Goal: Task Accomplishment & Management: Manage account settings

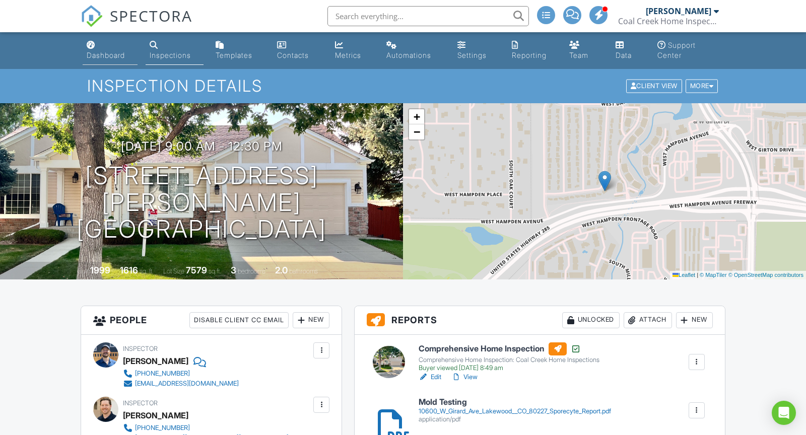
click at [91, 49] on div "Dashboard" at bounding box center [91, 45] width 9 height 8
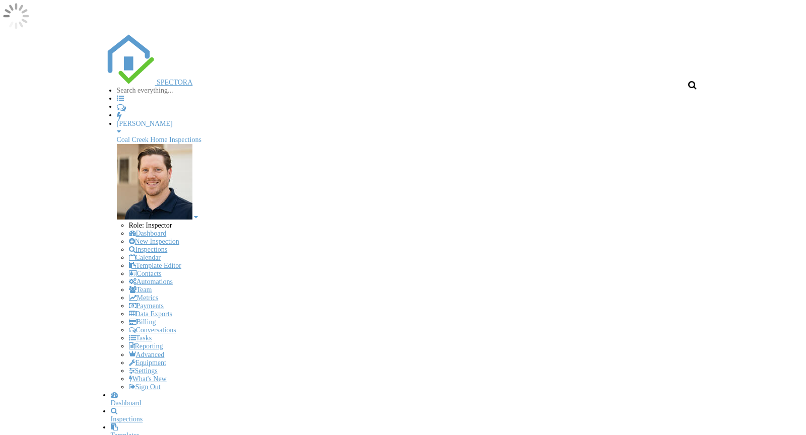
scroll to position [1069, 807]
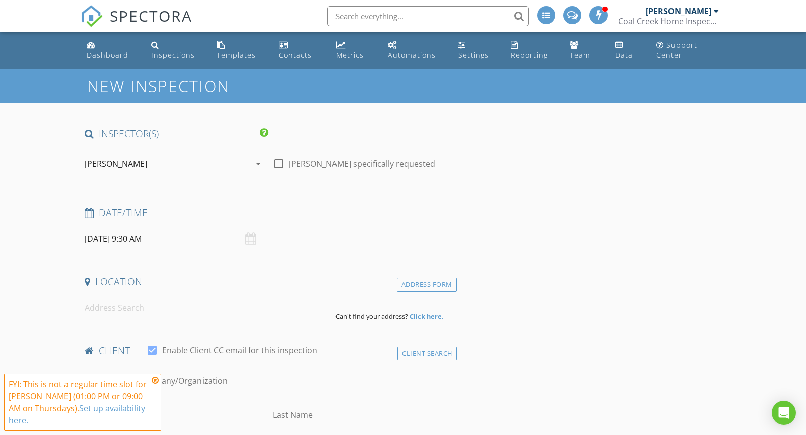
click at [252, 240] on div "08/28/2025 9:30 AM" at bounding box center [175, 239] width 180 height 25
click at [204, 243] on input "08/28/2025 9:30 AM" at bounding box center [175, 239] width 180 height 25
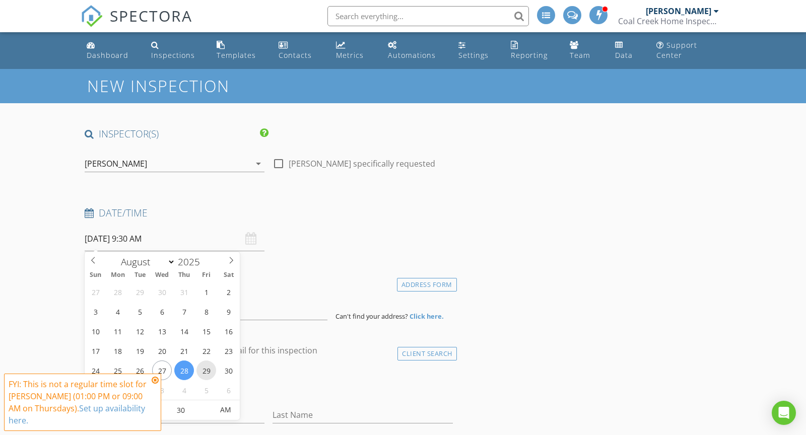
type input "08/29/2025 9:30 AM"
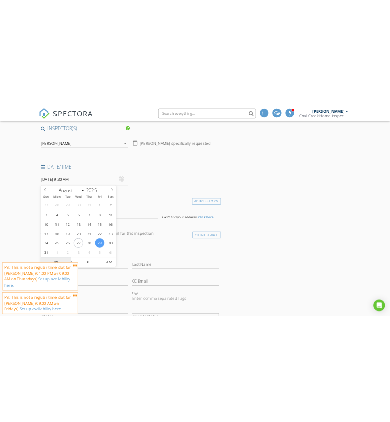
scroll to position [89, 0]
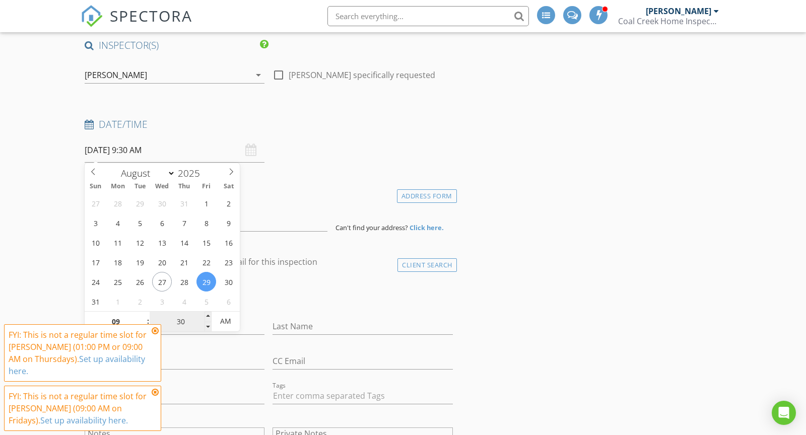
click at [183, 321] on input "30" at bounding box center [181, 322] width 62 height 20
type input "00"
type input "08/29/2025 9:00 AM"
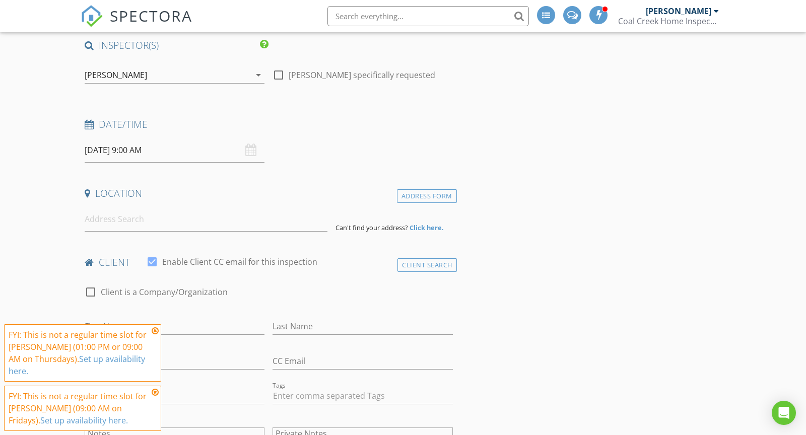
click at [265, 312] on div "First Name" at bounding box center [175, 327] width 188 height 35
click at [139, 225] on input at bounding box center [206, 219] width 243 height 25
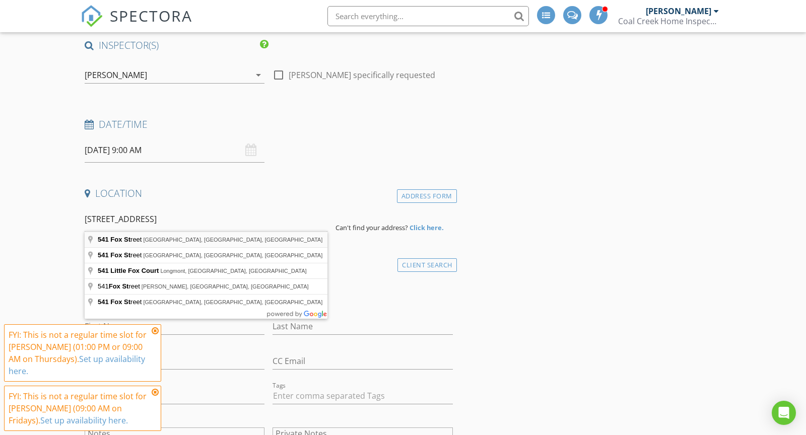
type input "541 Fox Street, Denver, CO, USA"
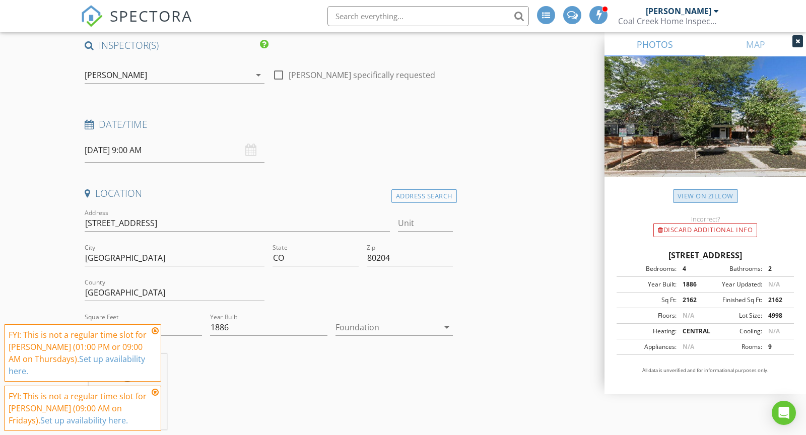
click at [724, 197] on link "View on Zillow" at bounding box center [705, 196] width 65 height 14
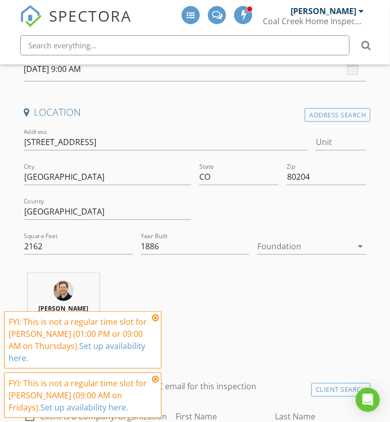
scroll to position [235, 0]
click at [61, 250] on input "2162" at bounding box center [78, 246] width 109 height 17
type input "2390"
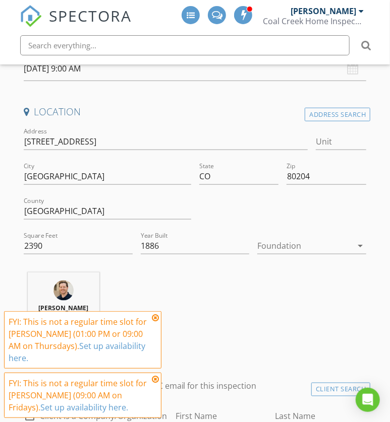
click at [196, 287] on div "Anthony Kuchem 23.5 miles (34 minutes)" at bounding box center [195, 315] width 351 height 84
click at [280, 242] on div at bounding box center [304, 246] width 95 height 16
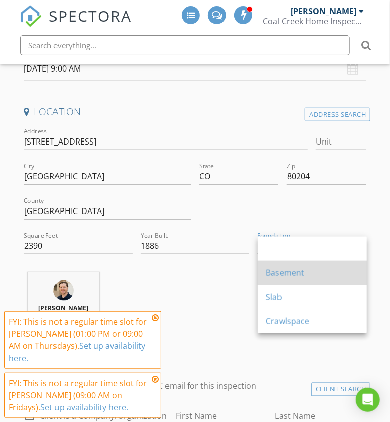
click at [285, 276] on div "Basement" at bounding box center [312, 273] width 93 height 12
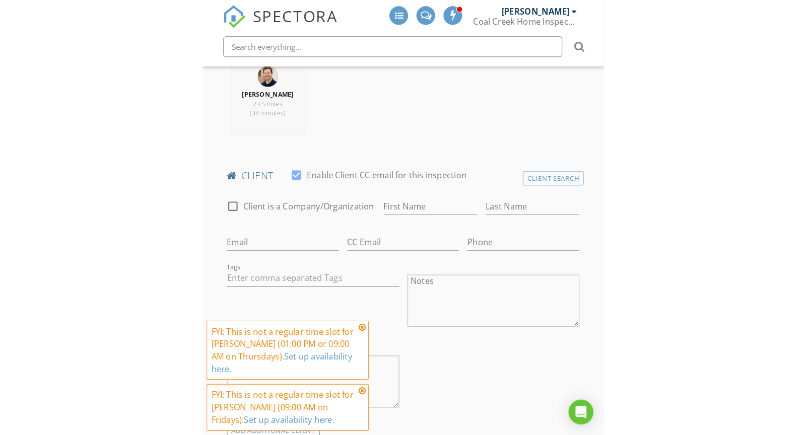
scroll to position [463, 0]
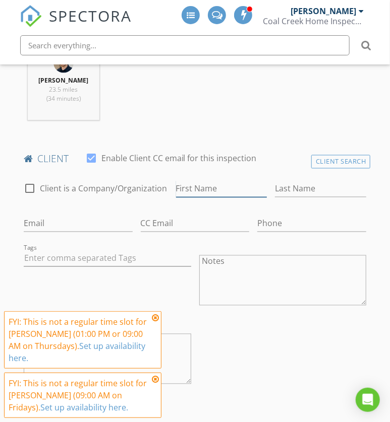
click at [198, 189] on input "First Name" at bounding box center [221, 189] width 91 height 17
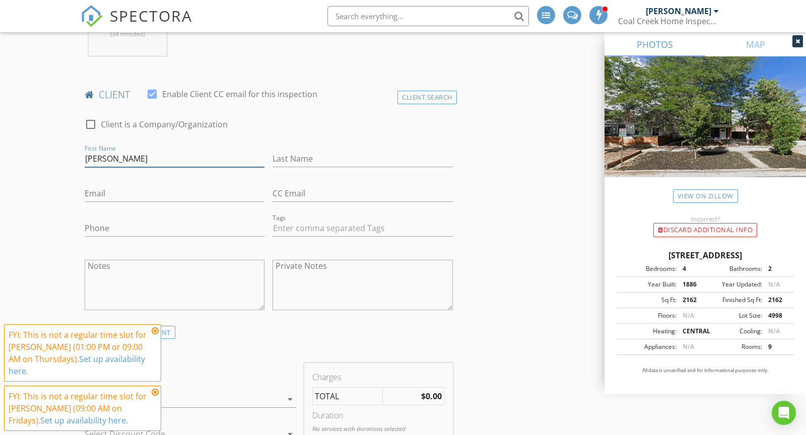
type input "Kregg"
type input "Jacoby"
type input "kreggjacoby@gmail.com"
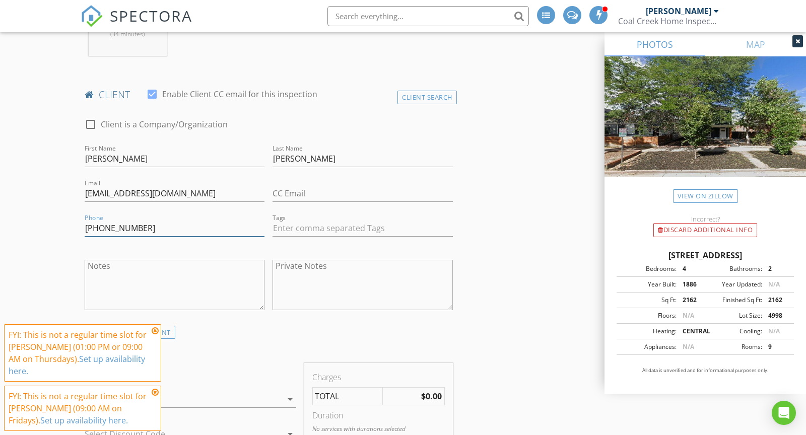
type input "312-451-1654"
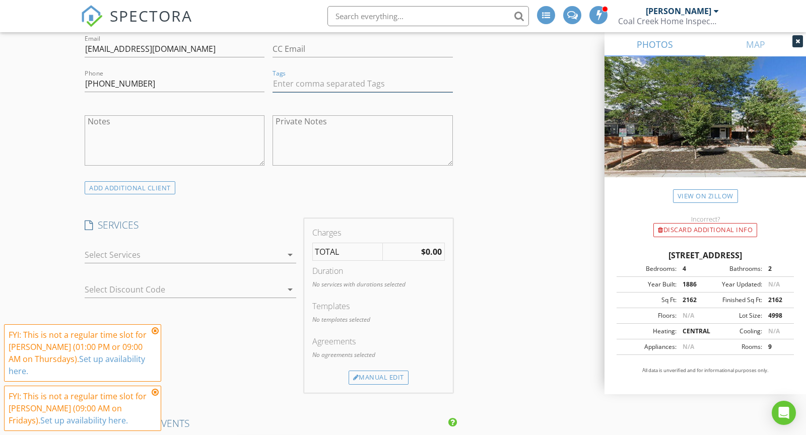
scroll to position [608, 0]
click at [140, 187] on div "ADD ADDITIONAL client" at bounding box center [130, 188] width 91 height 14
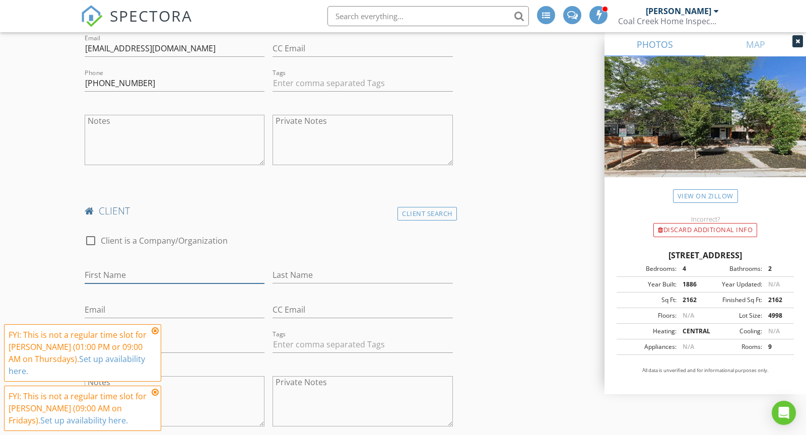
click at [128, 272] on input "First Name" at bounding box center [175, 275] width 180 height 17
type input "Kat"
type input "Jarvis"
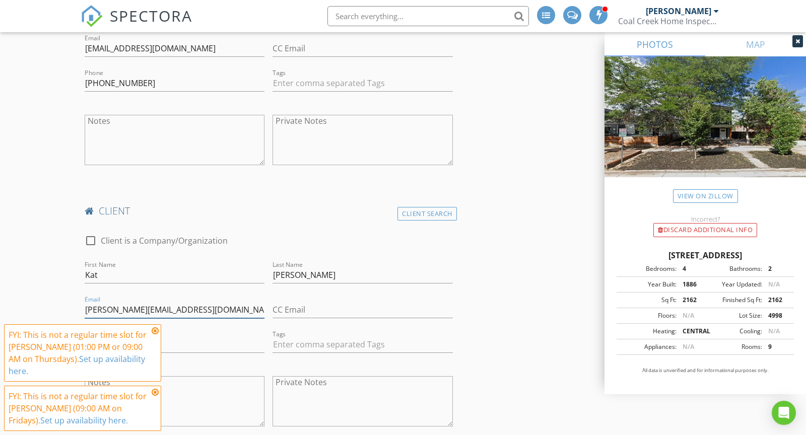
type input "jarvis.kat@gmail.com"
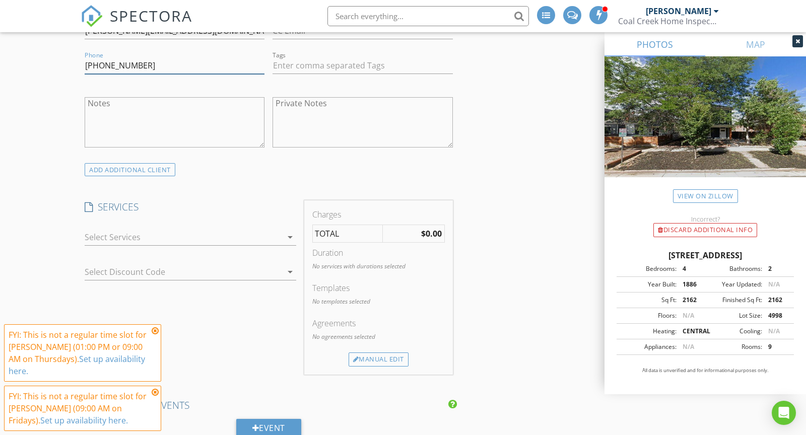
scroll to position [892, 0]
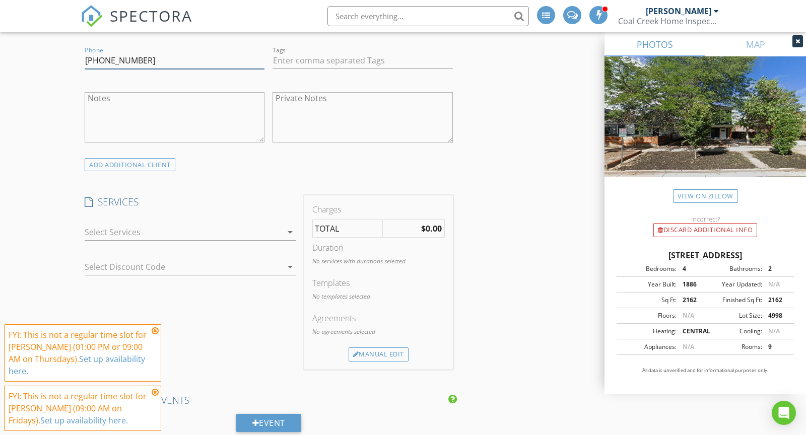
type input "405-650-3871"
click at [226, 230] on div at bounding box center [184, 232] width 198 height 16
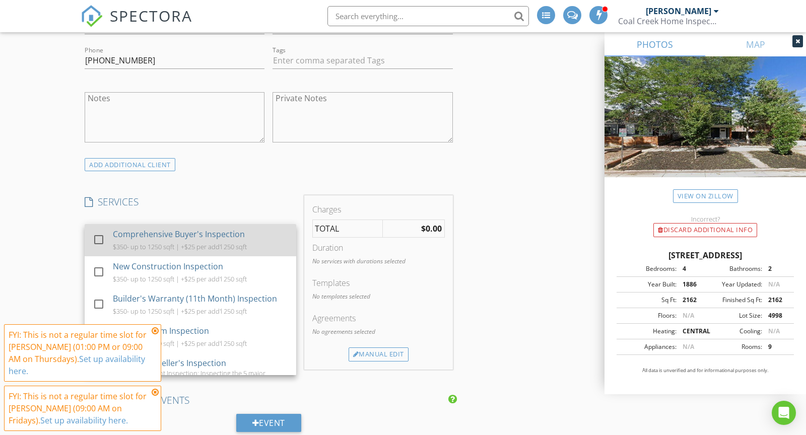
click at [157, 243] on div "$350- up to 1250 sqft | +$25 per add'l 250 sqft" at bounding box center [180, 247] width 134 height 8
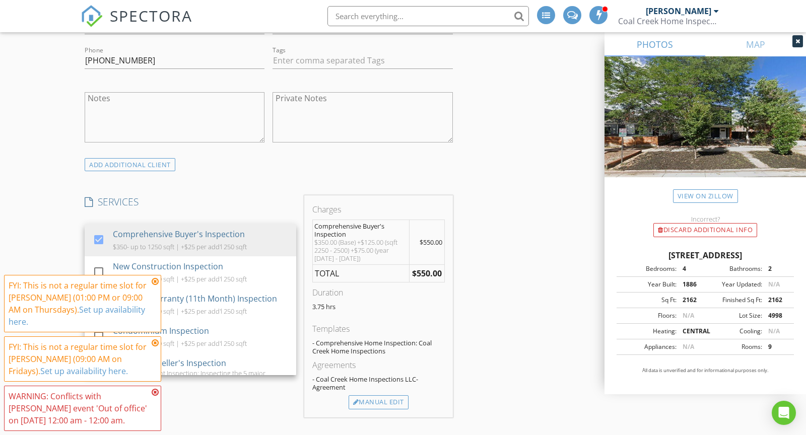
click at [264, 180] on div "INSPECTOR(S) check_box Anthony Kuchem PRIMARY check_box_outline_blank Drew Town…" at bounding box center [269, 355] width 376 height 2239
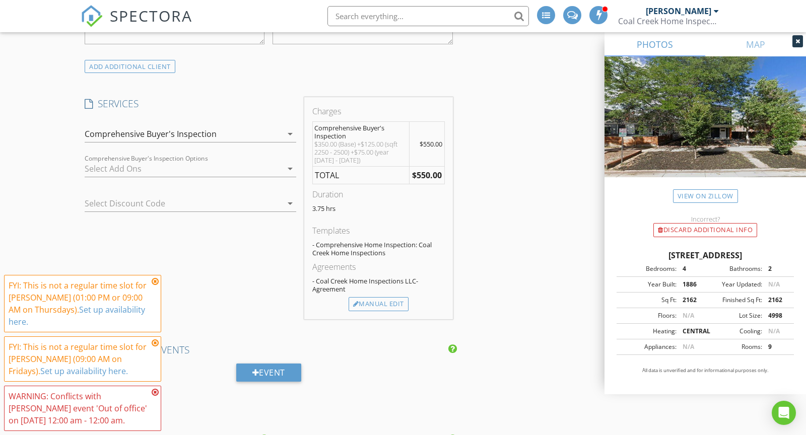
scroll to position [997, 0]
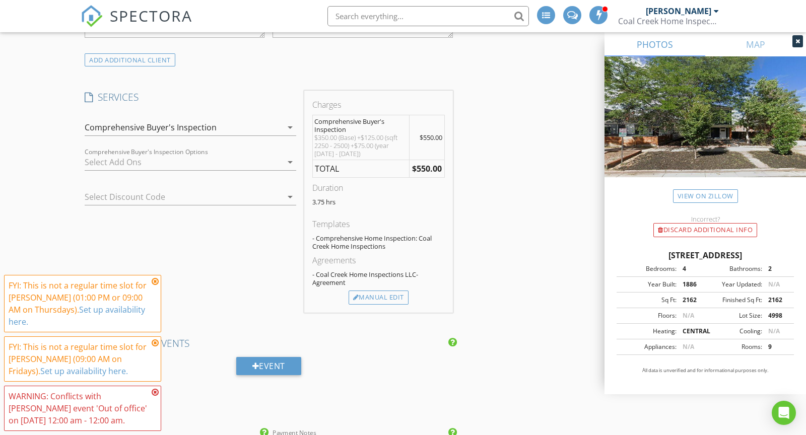
click at [203, 167] on div "Comprehensive Buyer's Inspection Options arrow_drop_down" at bounding box center [191, 167] width 212 height 27
click at [209, 157] on div at bounding box center [184, 162] width 198 height 16
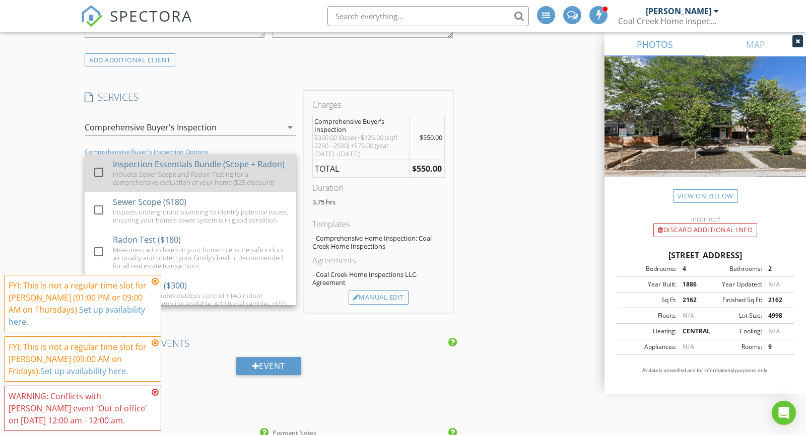
click at [135, 170] on div "Includes Sewer Scope and Radon Testing for a comprehensive evaluation of your h…" at bounding box center [200, 178] width 175 height 16
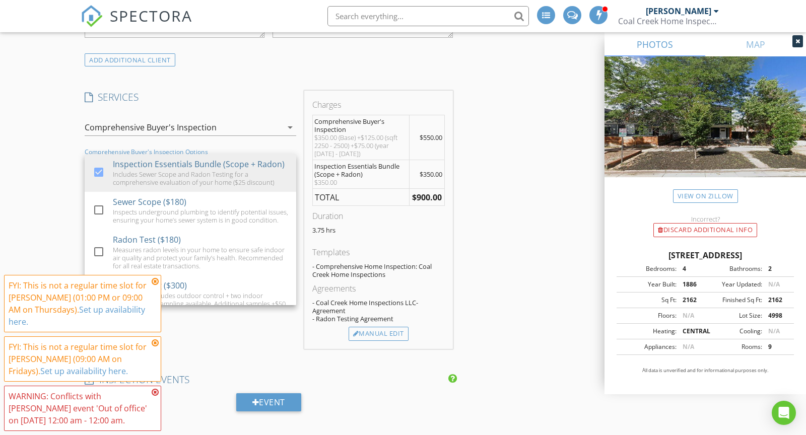
click at [272, 84] on div "INSPECTOR(S) check_box Anthony Kuchem PRIMARY check_box_outline_blank Drew Town…" at bounding box center [269, 269] width 376 height 2276
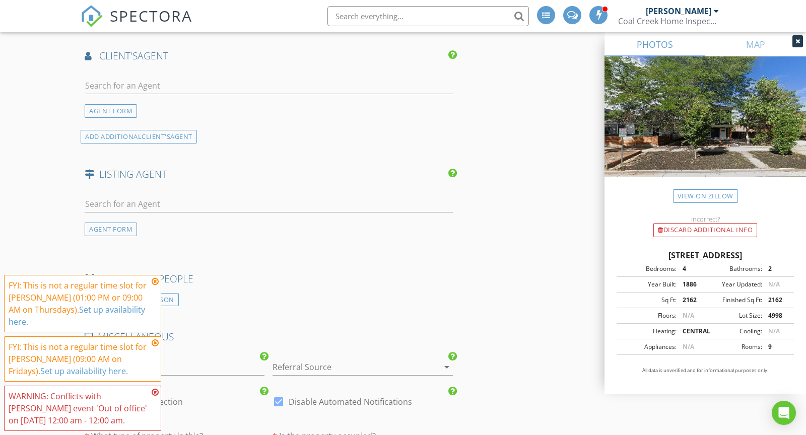
scroll to position [1517, 0]
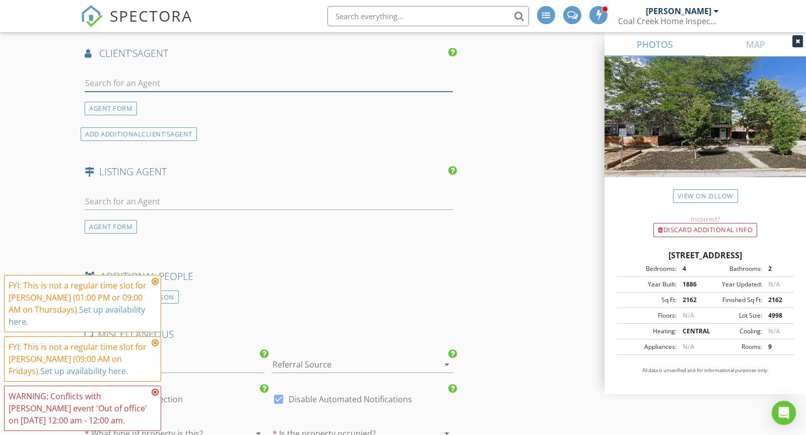
click at [149, 76] on input "text" at bounding box center [269, 83] width 368 height 17
type input "robin"
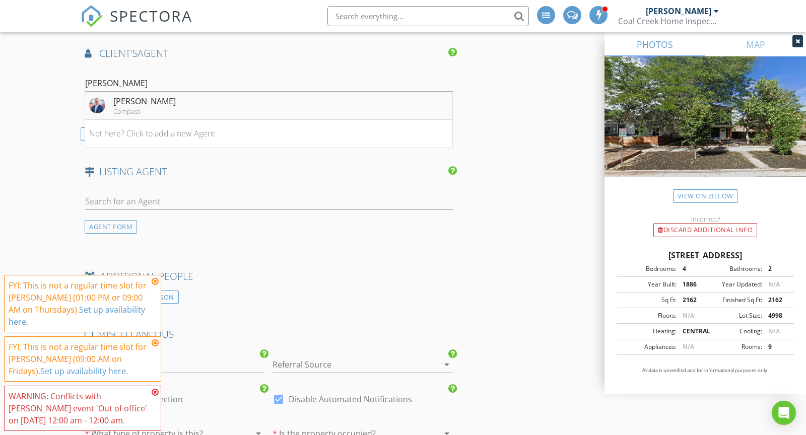
click at [125, 99] on div "[PERSON_NAME]" at bounding box center [144, 101] width 62 height 12
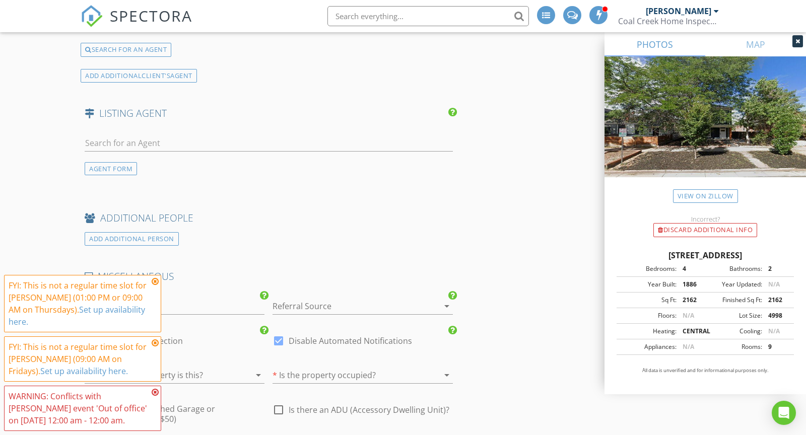
scroll to position [1794, 0]
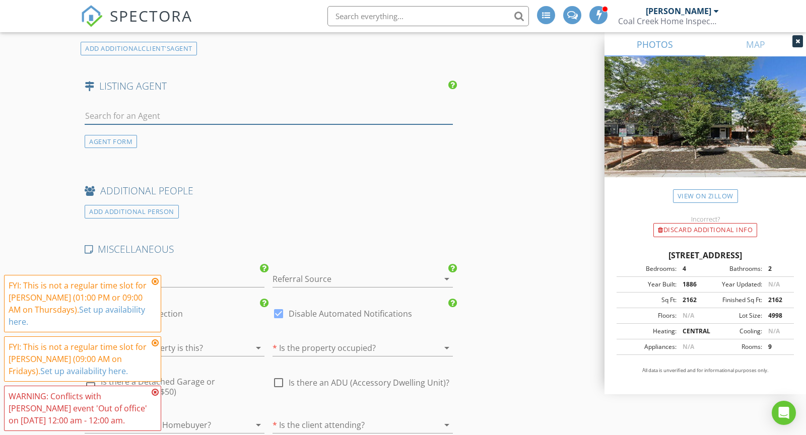
click at [164, 110] on input "text" at bounding box center [269, 116] width 368 height 17
type input "T"
click at [102, 135] on div "AGENT FORM" at bounding box center [111, 142] width 52 height 14
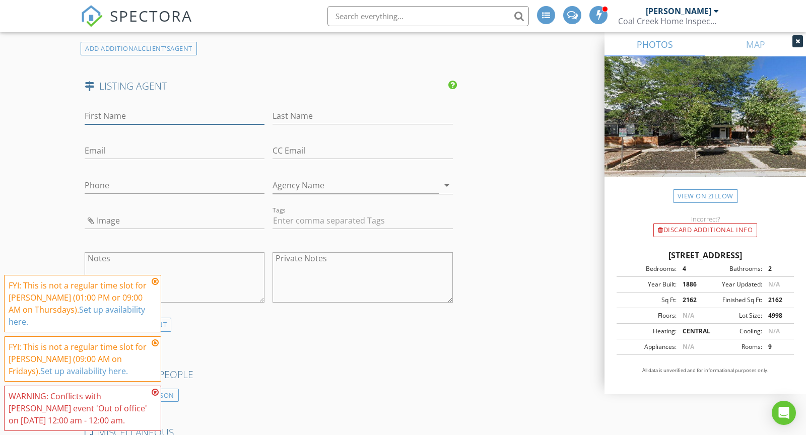
click at [140, 108] on input "First Name" at bounding box center [175, 116] width 180 height 17
type input "Trenna"
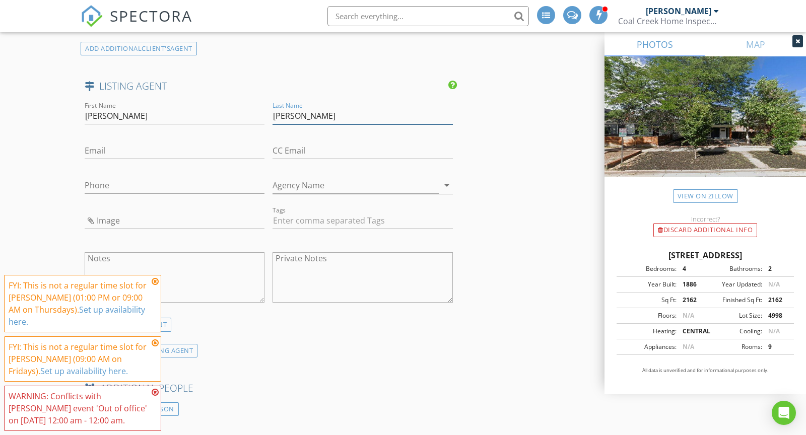
type input "Bennett"
type input "trenna@thetuckerteam.net"
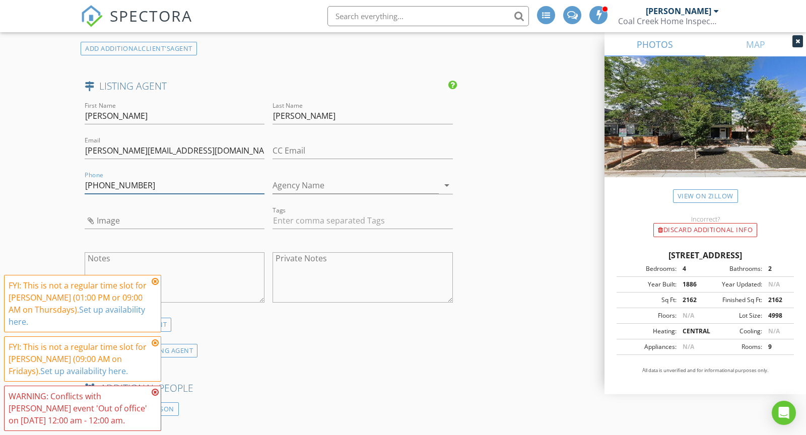
type input "[PHONE_NUMBER]"
click at [301, 177] on input "Agency Name" at bounding box center [356, 185] width 166 height 17
type input "The [PERSON_NAME] Team"
click at [103, 145] on input "trenna@thetuckerteam.net" at bounding box center [175, 151] width 180 height 17
click at [100, 114] on input "Trenna" at bounding box center [175, 116] width 180 height 17
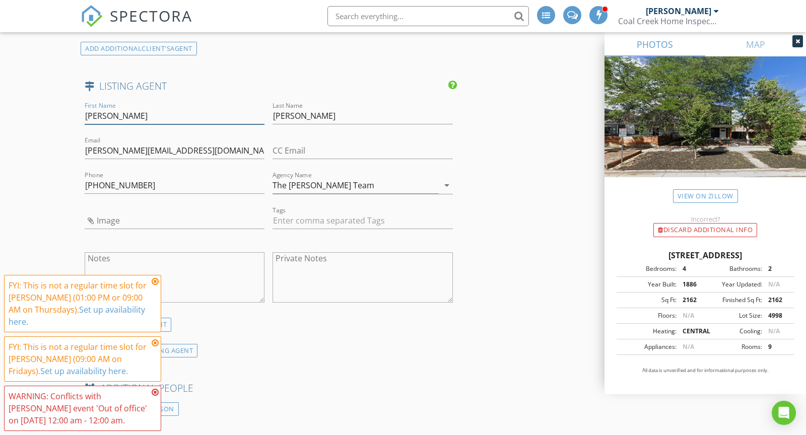
type input "Trena"
click at [98, 144] on input "trenna@thetuckerteam.net" at bounding box center [175, 151] width 180 height 17
type input "trena@thetuckerteam.net"
click at [98, 112] on input "Trena" at bounding box center [175, 116] width 180 height 17
type input "Treana"
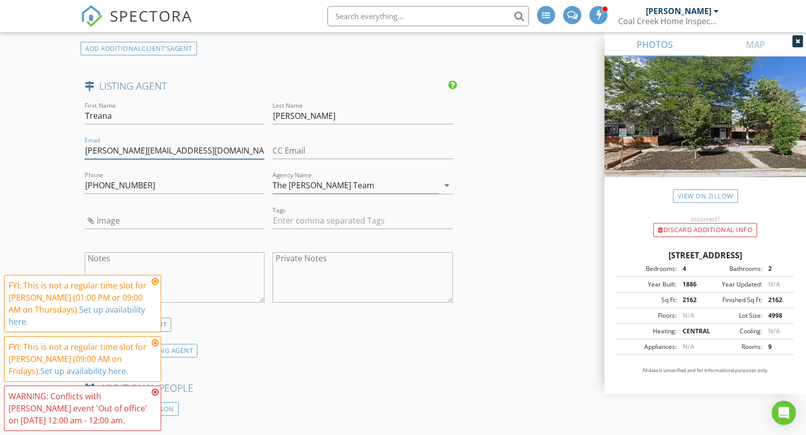
click at [94, 146] on input "trena@thetuckerteam.net" at bounding box center [175, 151] width 180 height 17
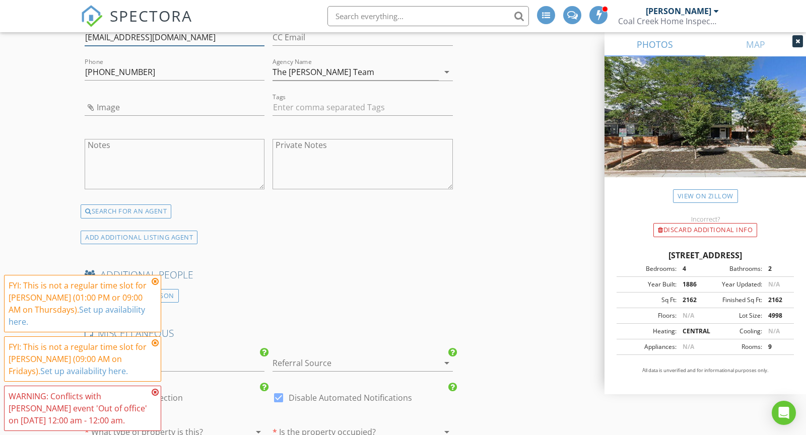
scroll to position [1911, 0]
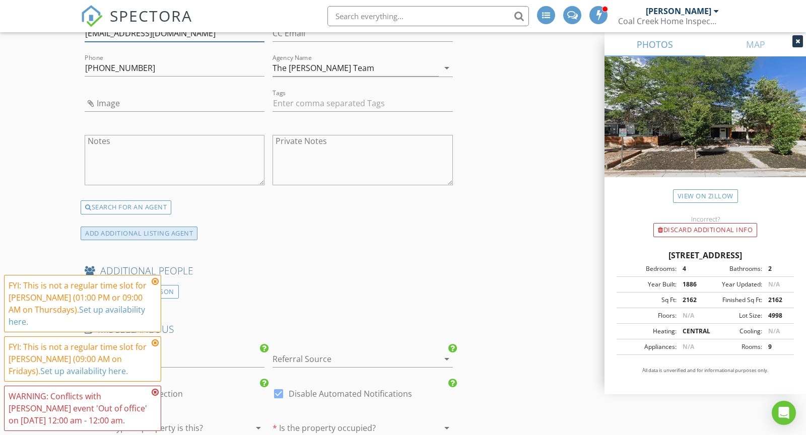
type input "[EMAIL_ADDRESS][DOMAIN_NAME]"
click at [169, 227] on div "ADD ADDITIONAL LISTING AGENT" at bounding box center [139, 234] width 117 height 14
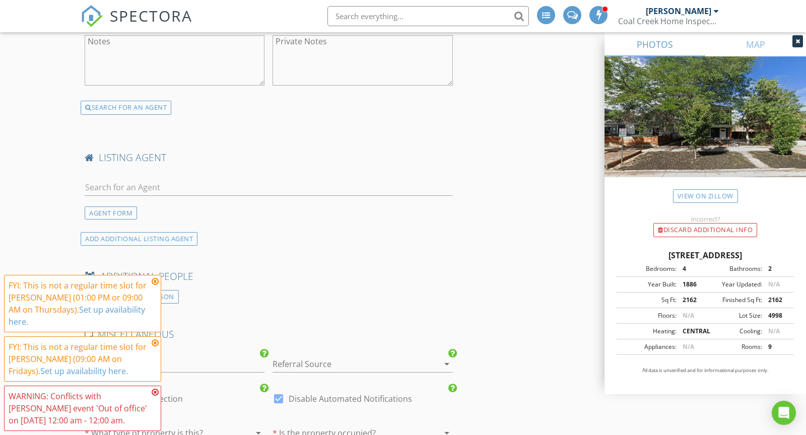
scroll to position [2014, 0]
click at [184, 176] on input "text" at bounding box center [269, 184] width 368 height 17
type input "[PERSON_NAME]"
click at [125, 176] on input "[PERSON_NAME]" at bounding box center [269, 184] width 368 height 17
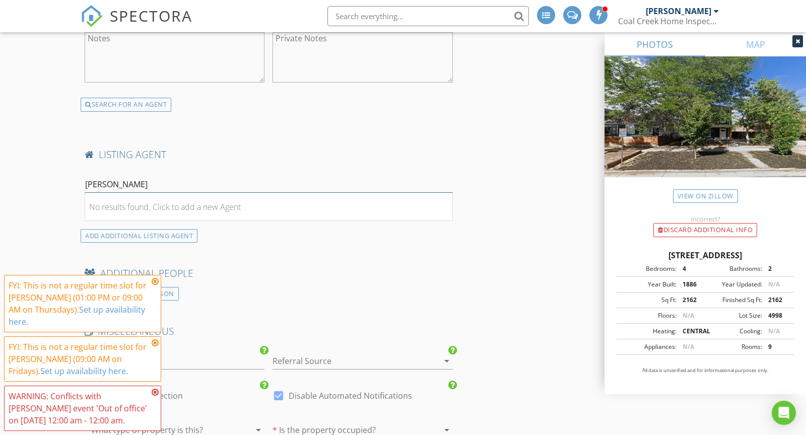
click at [125, 176] on input "[PERSON_NAME]" at bounding box center [269, 184] width 368 height 17
click at [123, 204] on div "AGENT FORM" at bounding box center [111, 211] width 52 height 14
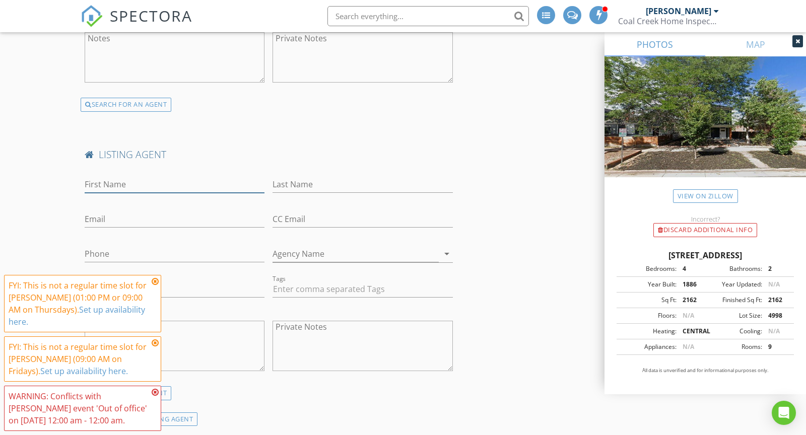
click at [135, 179] on input "First Name" at bounding box center [175, 184] width 180 height 17
type input "[PERSON_NAME]"
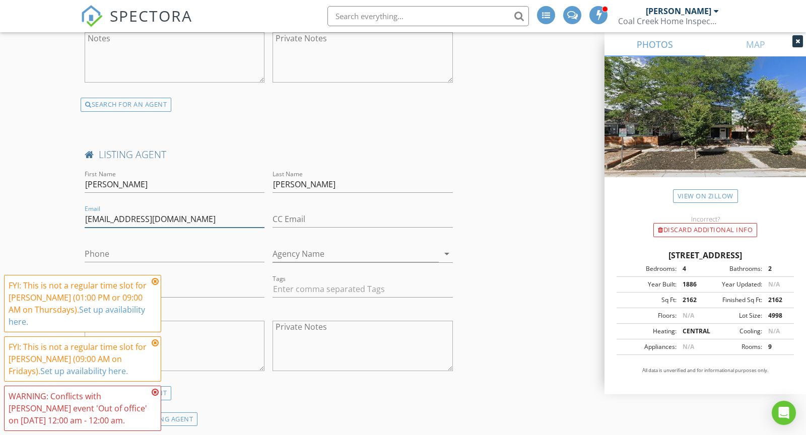
type input "[EMAIL_ADDRESS][DOMAIN_NAME]"
type input "[PHONE_NUMBER]"
click at [307, 246] on input "Agency Name" at bounding box center [356, 254] width 166 height 17
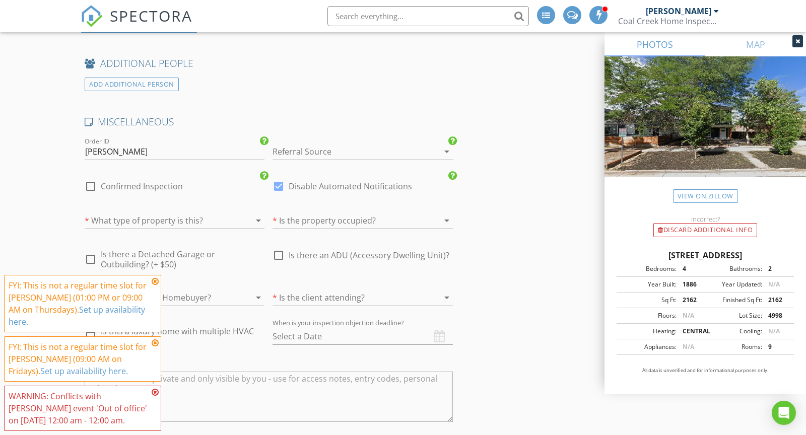
scroll to position [2410, 0]
click at [302, 142] on div at bounding box center [349, 150] width 152 height 16
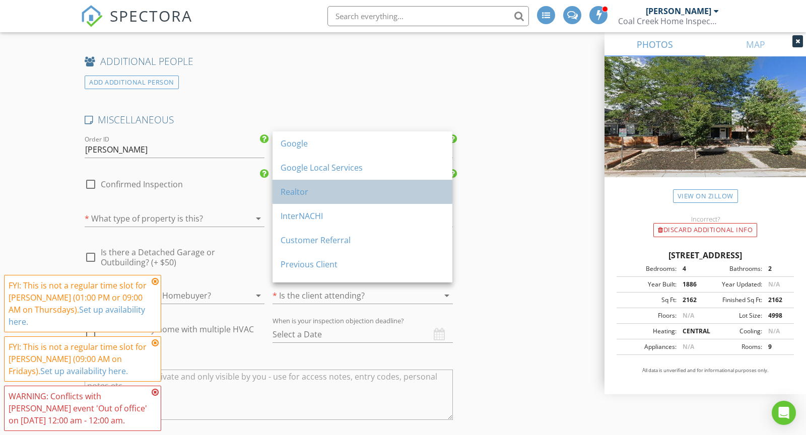
click at [287, 190] on div "Realtor" at bounding box center [363, 192] width 164 height 12
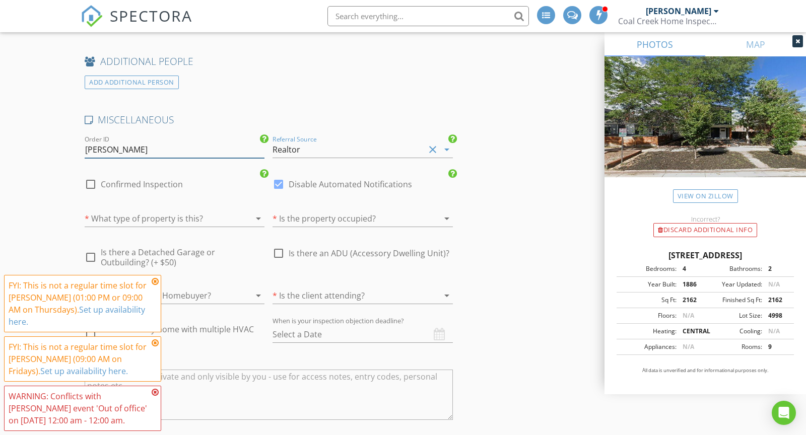
click at [162, 142] on input "[PERSON_NAME]" at bounding box center [175, 150] width 180 height 17
click at [185, 211] on div at bounding box center [161, 219] width 152 height 16
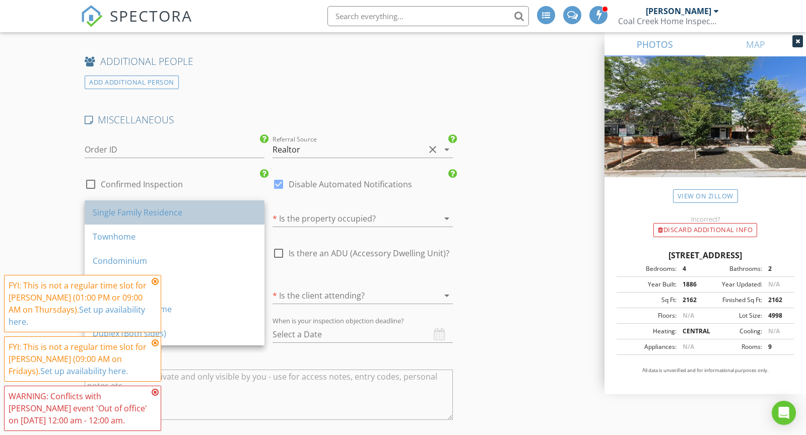
click at [167, 210] on div "Single Family Residence" at bounding box center [175, 213] width 164 height 12
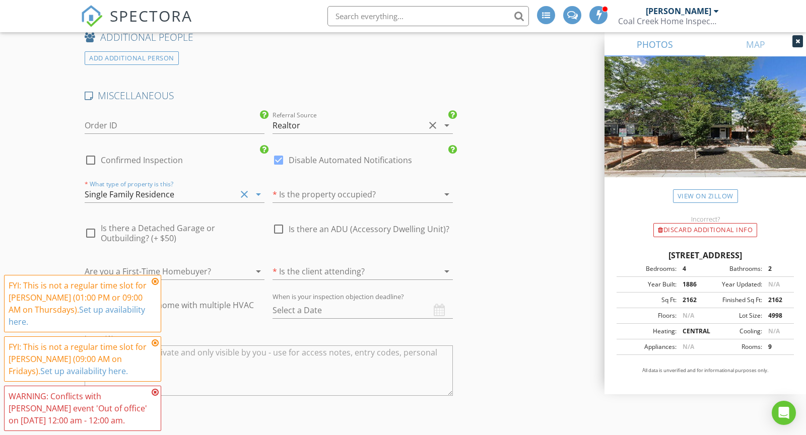
click at [332, 197] on div "* Is the property occupied? arrow_drop_down" at bounding box center [363, 196] width 180 height 33
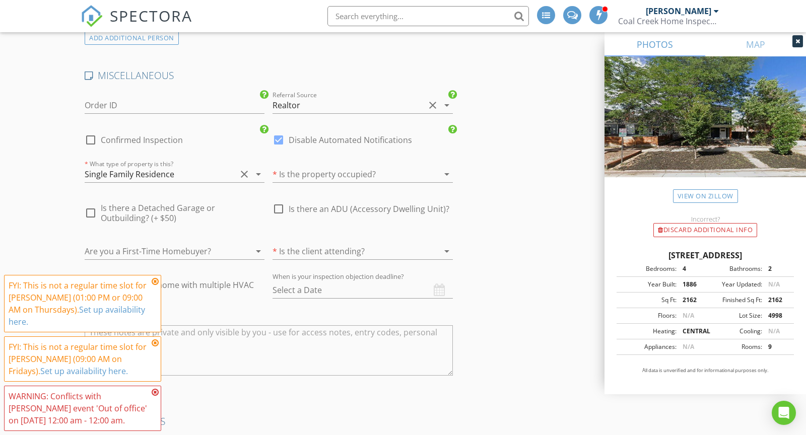
scroll to position [2470, 0]
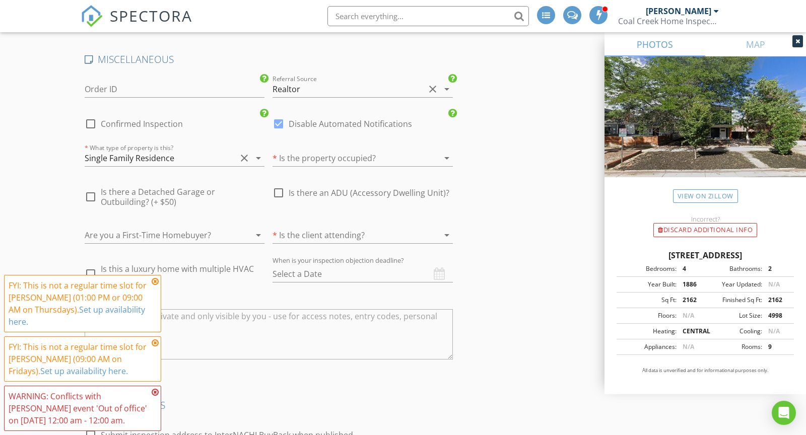
click at [318, 150] on div at bounding box center [349, 158] width 152 height 16
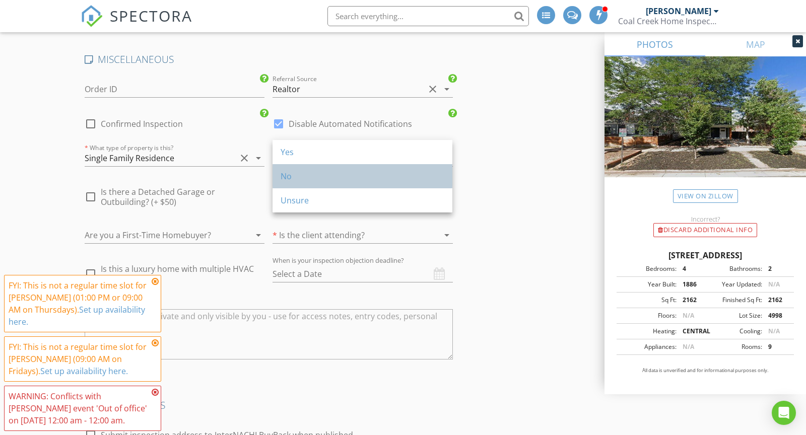
click at [305, 173] on div "No" at bounding box center [363, 176] width 164 height 12
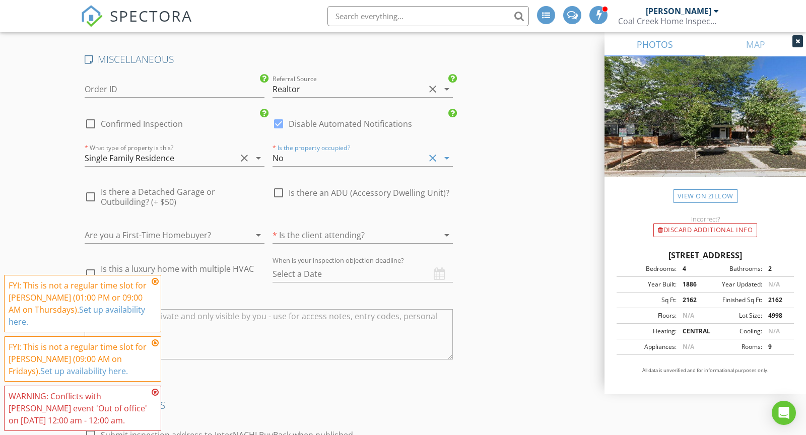
click at [338, 227] on div at bounding box center [349, 235] width 152 height 16
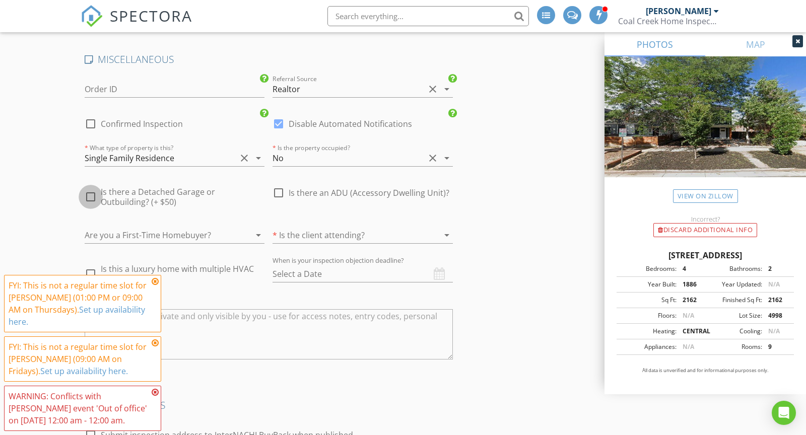
click at [90, 188] on div at bounding box center [90, 196] width 17 height 17
checkbox input "true"
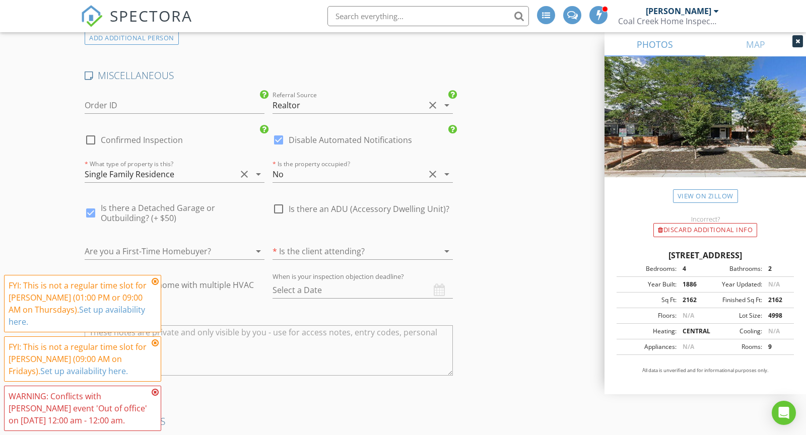
scroll to position [2486, 0]
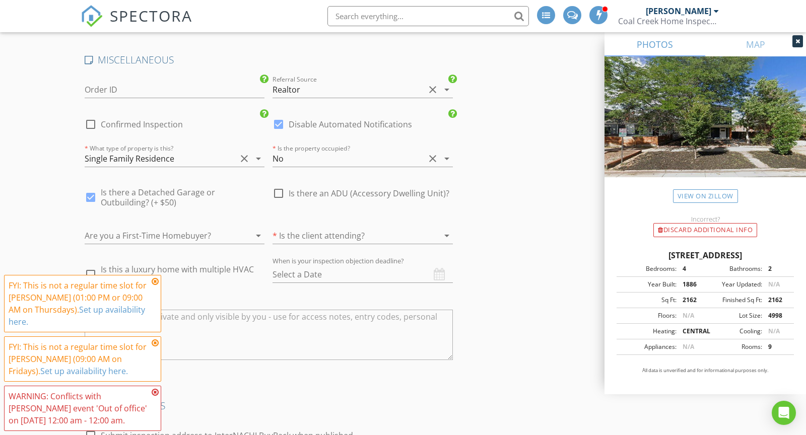
click at [154, 282] on icon at bounding box center [155, 282] width 7 height 8
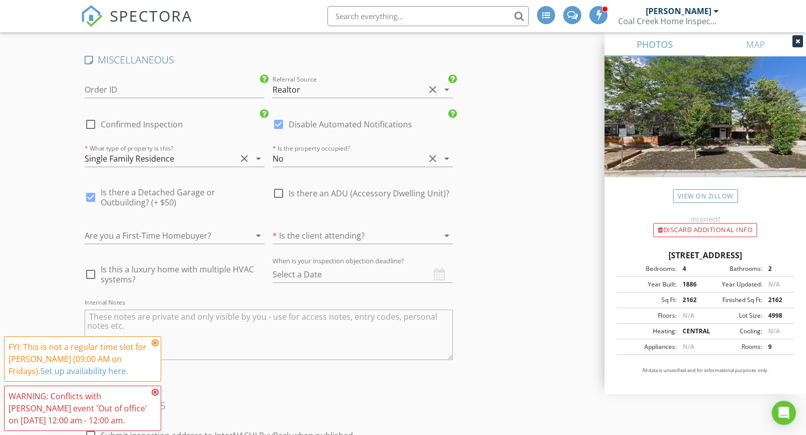
click at [155, 343] on icon at bounding box center [155, 343] width 7 height 8
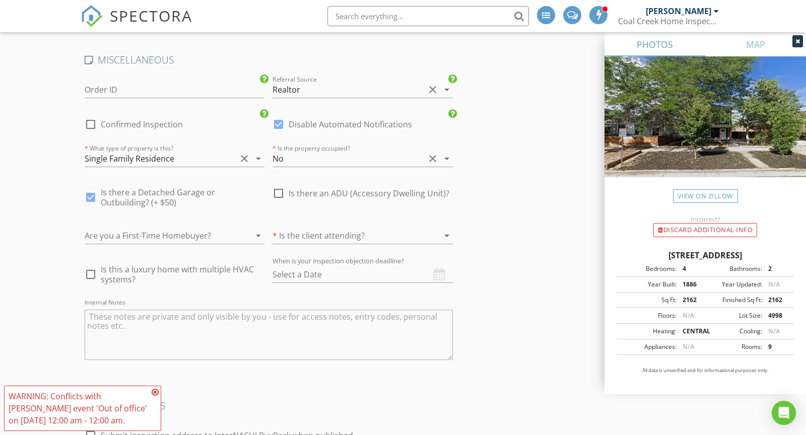
click at [154, 394] on icon at bounding box center [155, 393] width 7 height 8
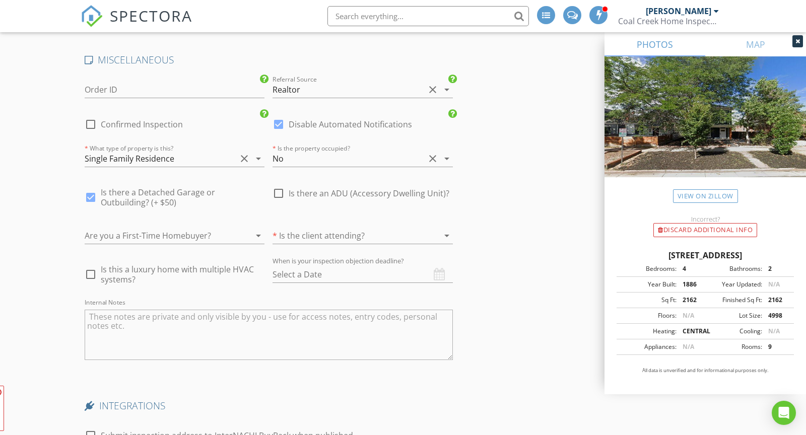
click at [394, 400] on h4 "INTEGRATIONS" at bounding box center [269, 406] width 368 height 13
click at [382, 267] on input "text" at bounding box center [363, 275] width 180 height 17
type input "[DATE]"
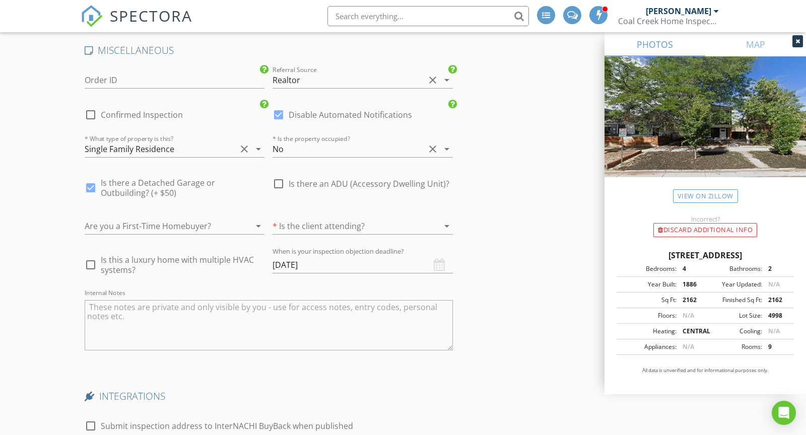
scroll to position [2495, 0]
click at [324, 322] on textarea "Internal Notes" at bounding box center [269, 326] width 368 height 50
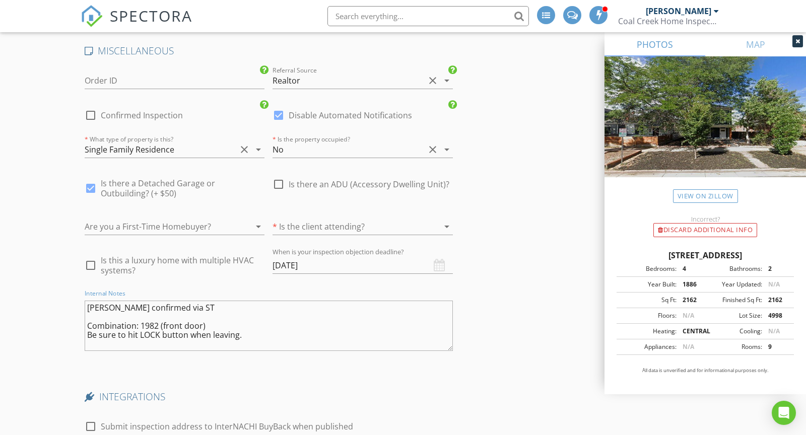
type textarea "[PERSON_NAME] confirmed via ST Combination: 1982 (front door) Be sure to hit LO…"
click at [319, 219] on div at bounding box center [349, 227] width 152 height 16
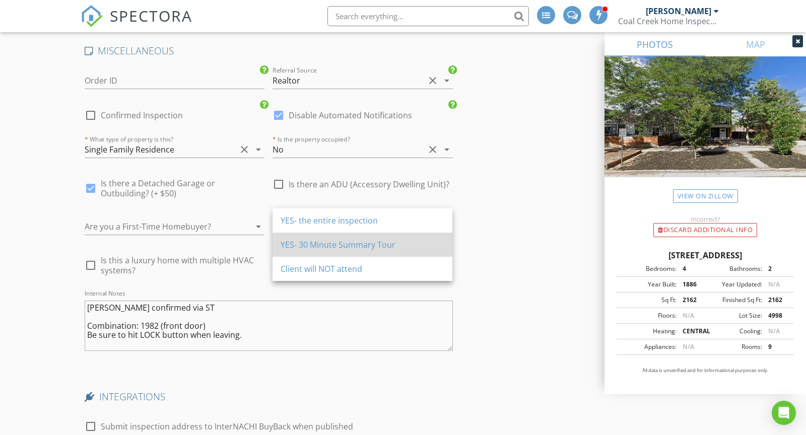
click at [318, 239] on div "YES- 30 Minute Summary Tour" at bounding box center [363, 245] width 164 height 12
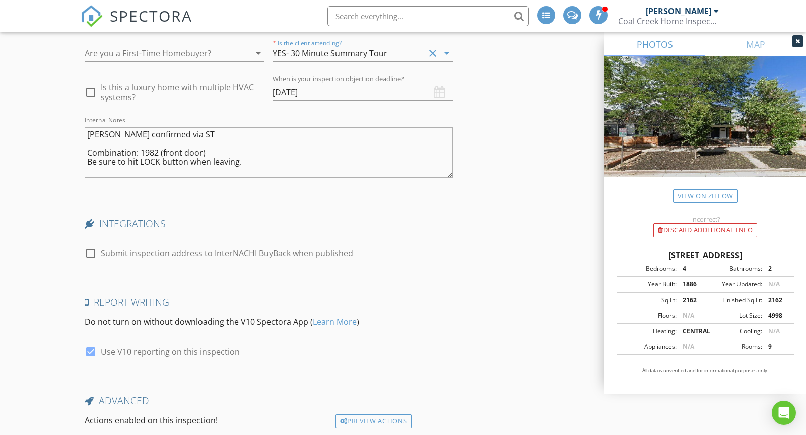
scroll to position [2734, 0]
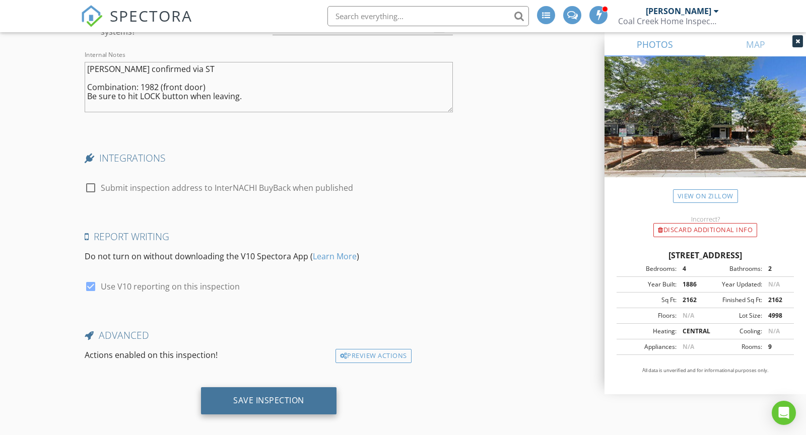
click at [298, 396] on div "Save Inspection" at bounding box center [268, 401] width 71 height 10
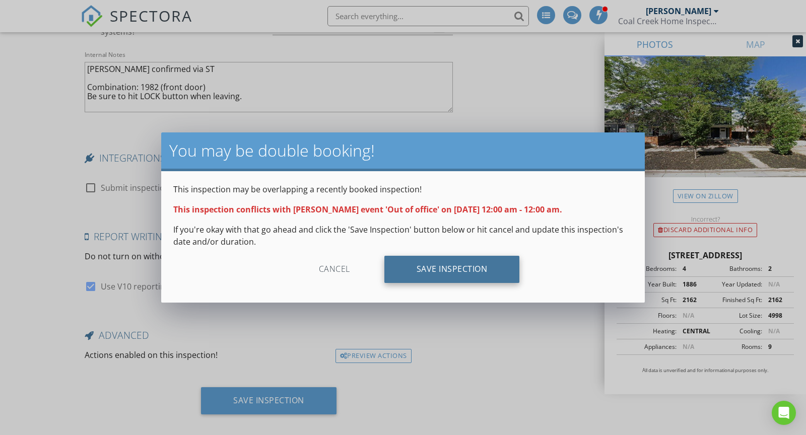
click at [463, 269] on div "Save Inspection" at bounding box center [453, 269] width 136 height 27
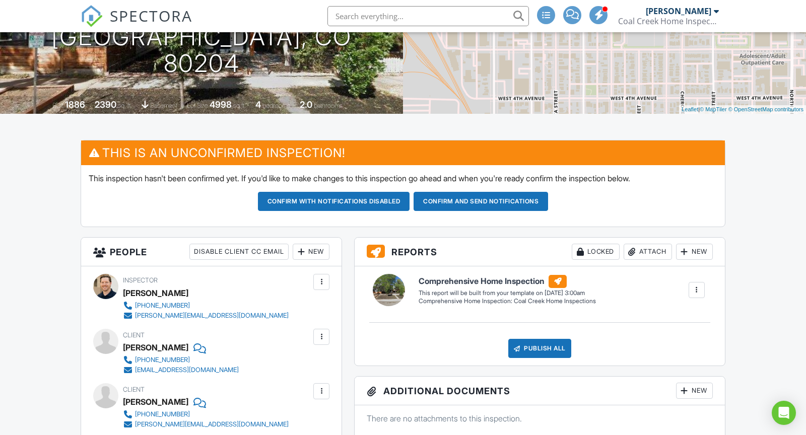
scroll to position [238, 0]
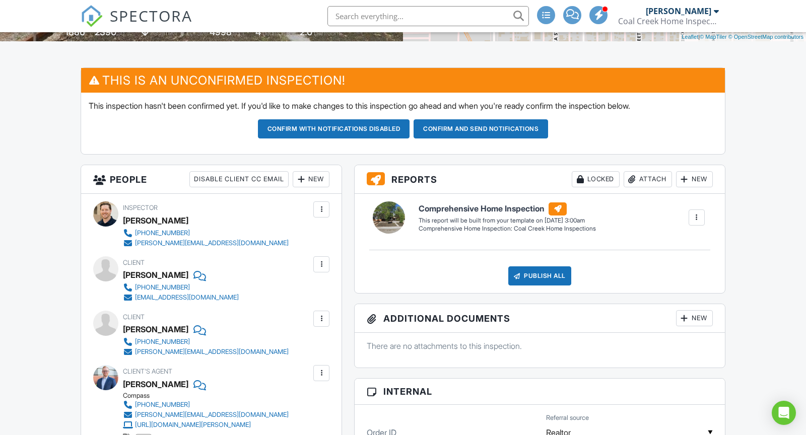
click at [314, 178] on div "New" at bounding box center [311, 179] width 37 height 16
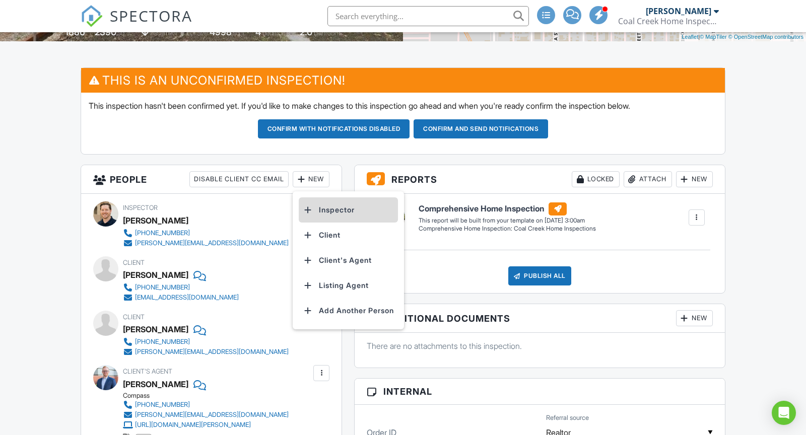
click at [330, 206] on li "Inspector" at bounding box center [348, 210] width 99 height 25
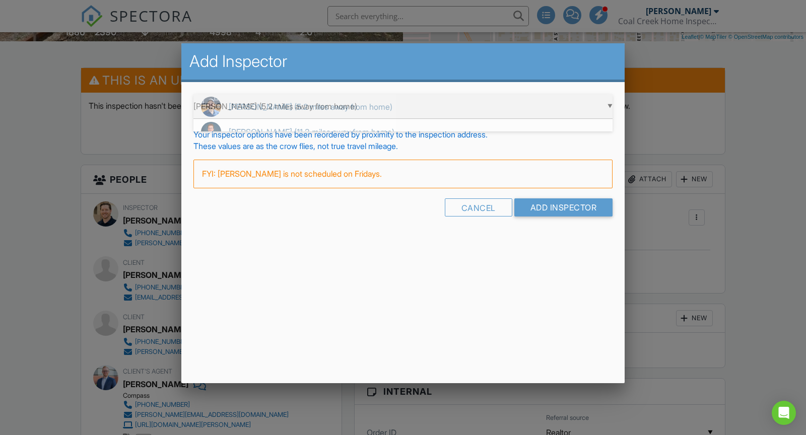
click at [440, 105] on div "▼ Drew Townlian (5.2 miles away from home) Drew Townlian (5.2 miles away from h…" at bounding box center [403, 106] width 419 height 25
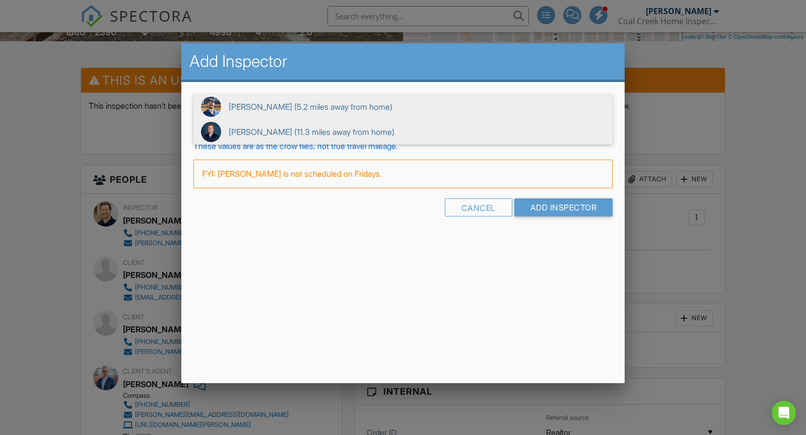
click at [264, 137] on span "Stephen Cissel (11.3 miles away from home)" at bounding box center [403, 131] width 419 height 25
type input "Stephen Cissel (11.3 miles away from home)"
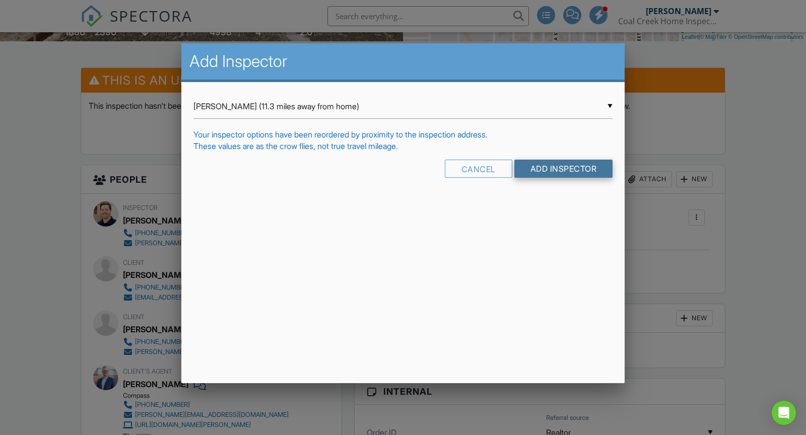
click at [558, 168] on input "Add Inspector" at bounding box center [564, 169] width 99 height 18
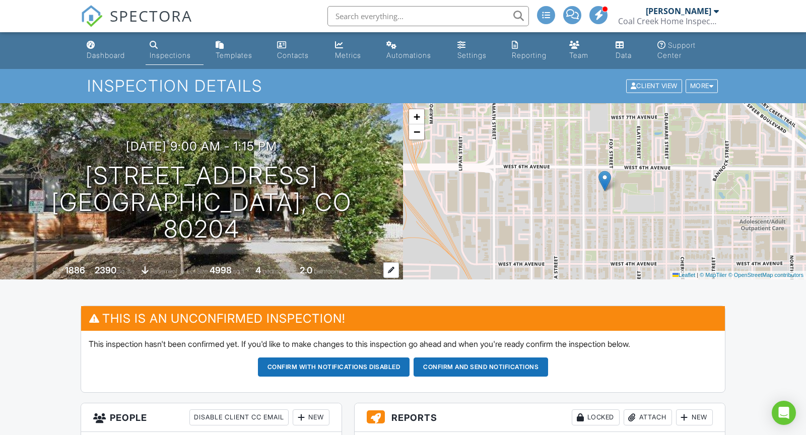
click at [326, 270] on span "bathrooms" at bounding box center [328, 272] width 29 height 8
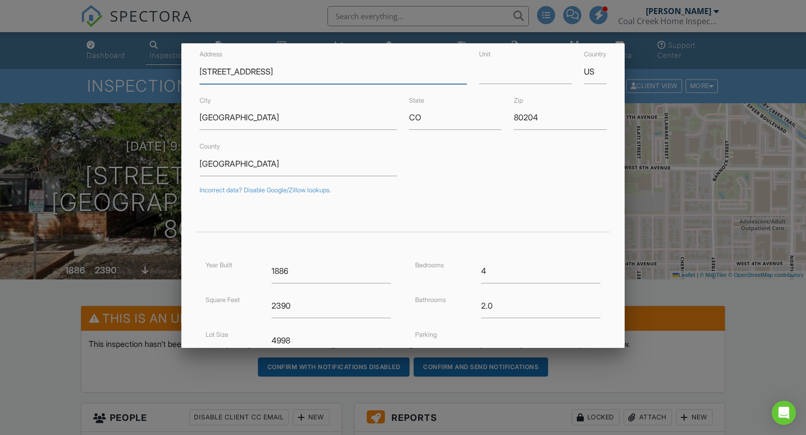
scroll to position [47, 0]
click at [507, 307] on input "2.0" at bounding box center [540, 305] width 119 height 25
type input "3"
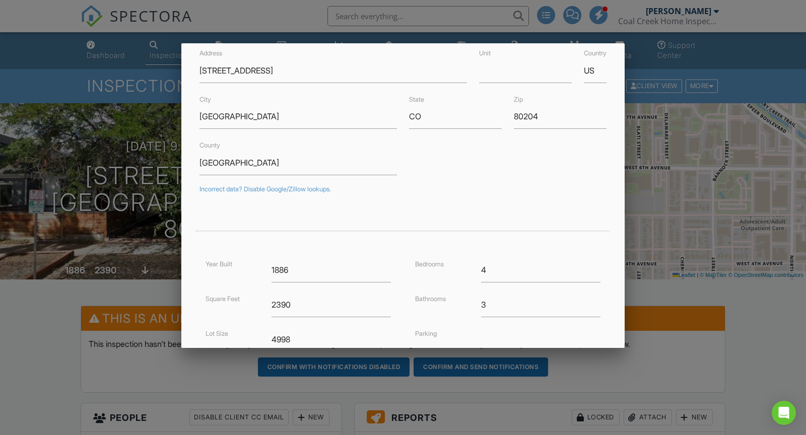
click at [472, 218] on div at bounding box center [403, 218] width 419 height 28
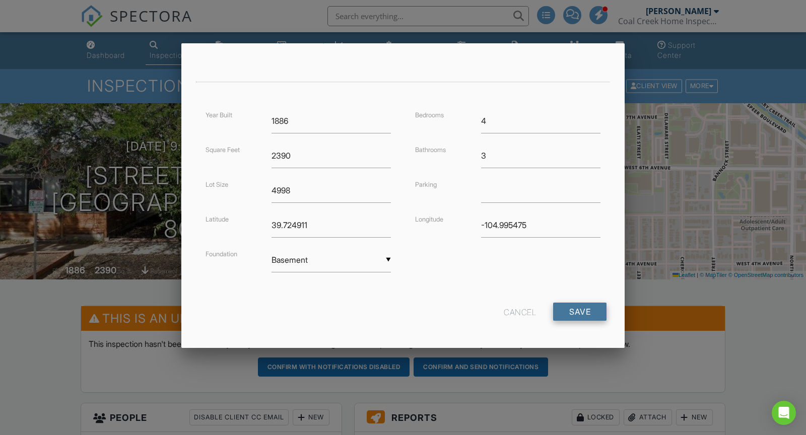
click at [575, 309] on input "Save" at bounding box center [579, 312] width 53 height 18
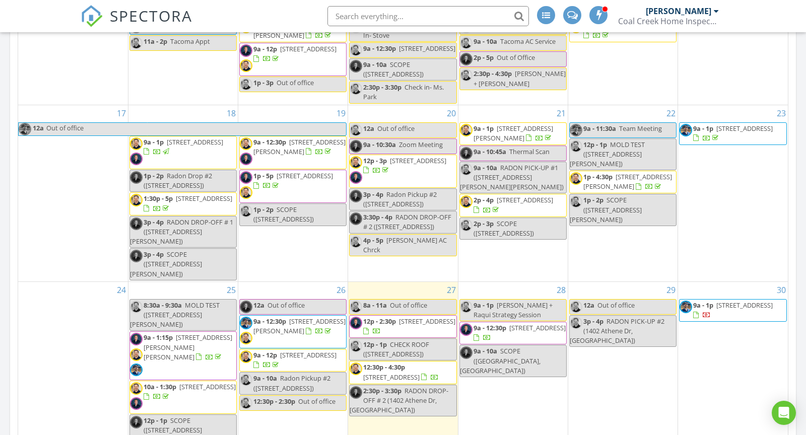
scroll to position [516, 0]
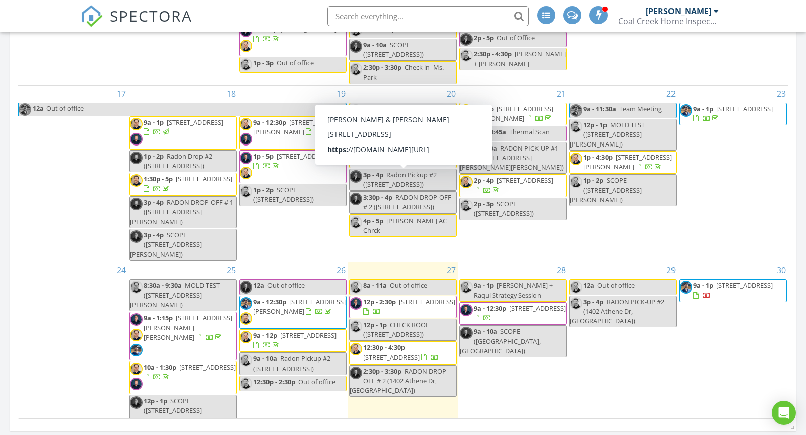
click at [408, 297] on span "[STREET_ADDRESS]" at bounding box center [427, 301] width 56 height 9
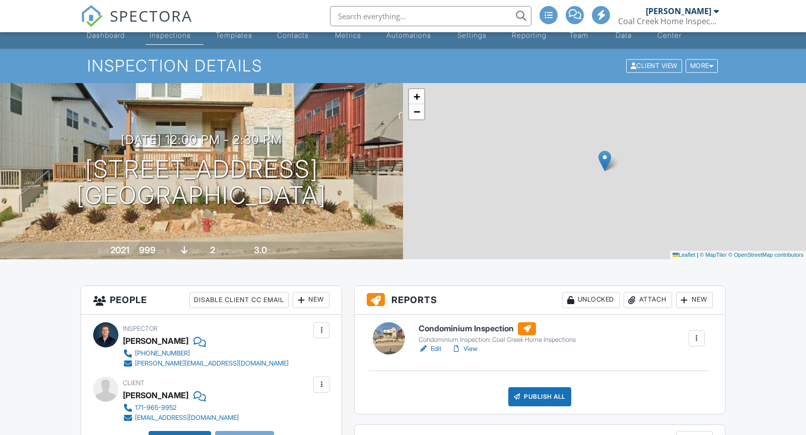
click at [300, 299] on div at bounding box center [301, 300] width 10 height 10
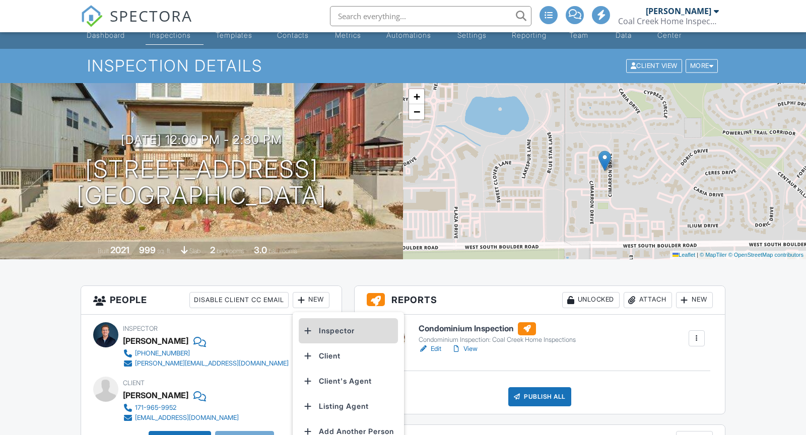
click at [347, 329] on li "Inspector" at bounding box center [348, 330] width 99 height 25
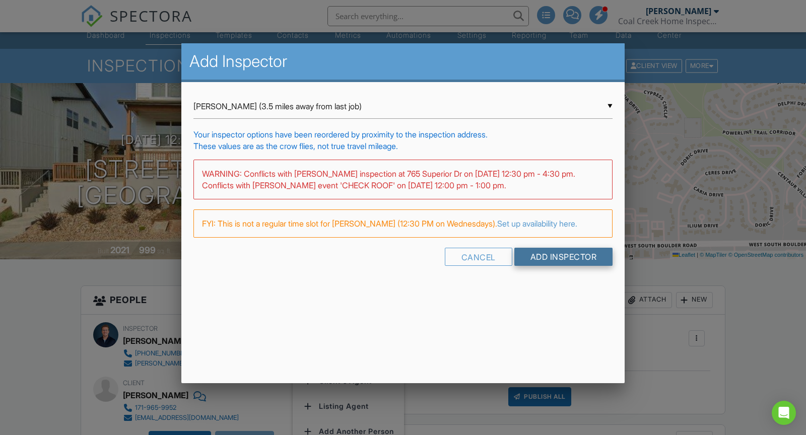
click at [567, 258] on input "Add Inspector" at bounding box center [564, 257] width 99 height 18
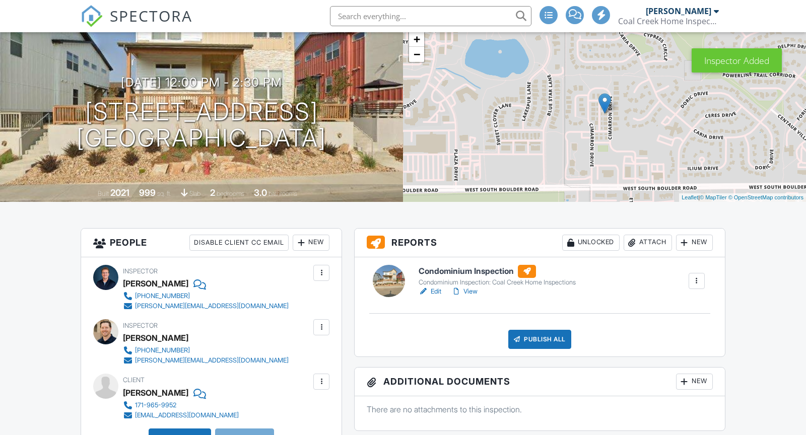
click at [322, 327] on div at bounding box center [321, 328] width 10 height 10
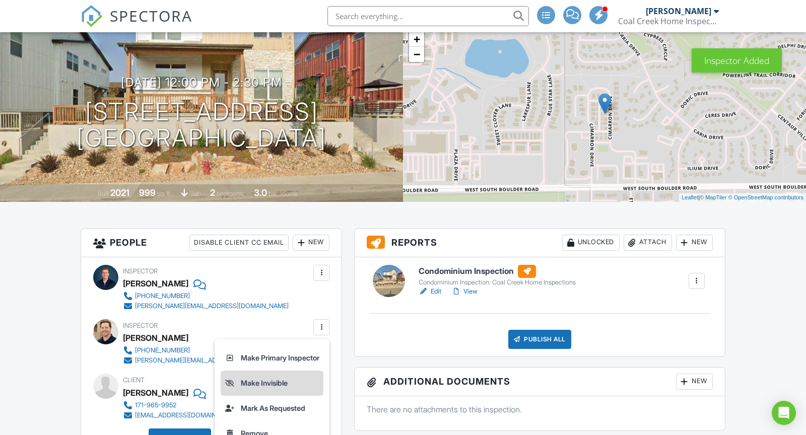
click at [277, 378] on li "Make Invisible" at bounding box center [272, 383] width 103 height 25
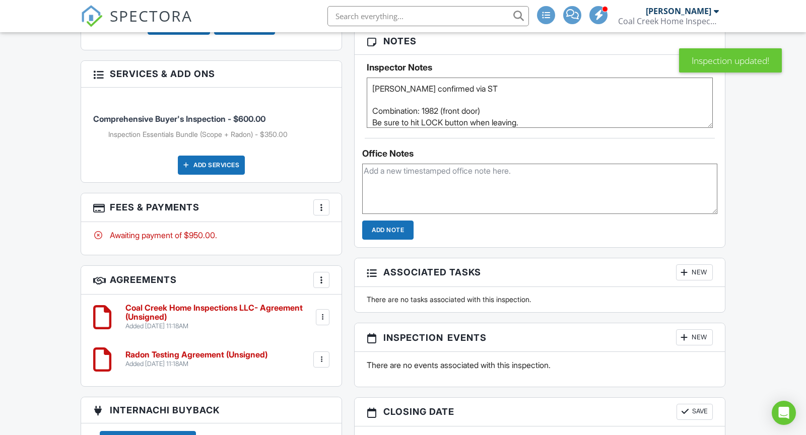
scroll to position [928, 0]
click at [452, 188] on textarea at bounding box center [539, 188] width 355 height 50
type textarea "N"
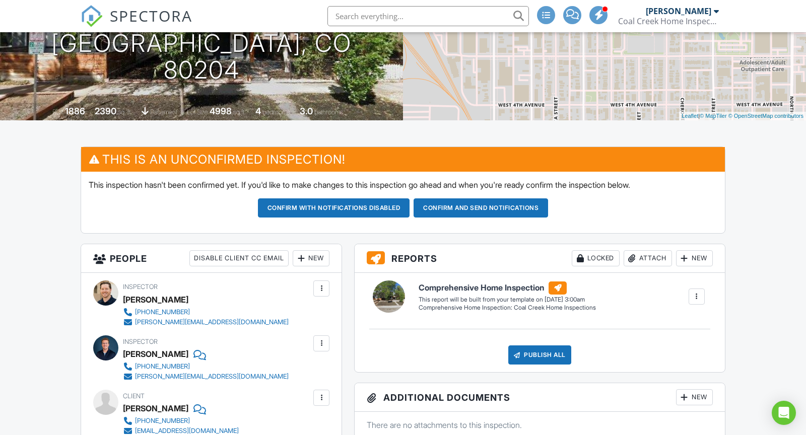
scroll to position [0, 0]
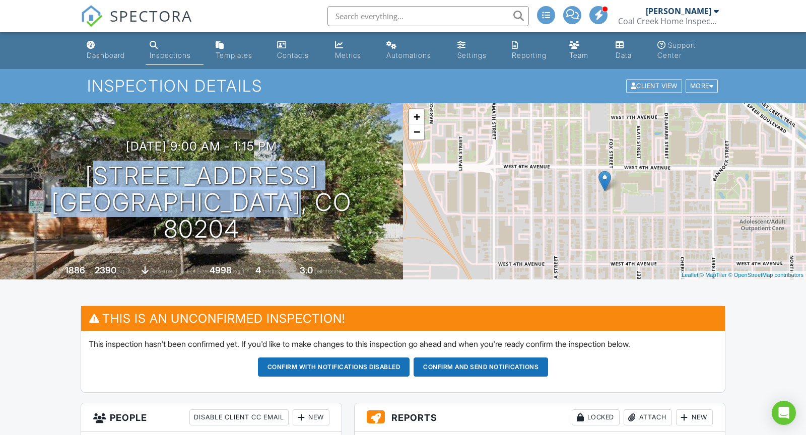
drag, startPoint x: 30, startPoint y: 181, endPoint x: 371, endPoint y: 208, distance: 342.7
click at [371, 208] on div "08/29/2025 9:00 am - 1:15 pm 541 Fox St Denver, CO 80204" at bounding box center [201, 191] width 403 height 103
copy h1 "541 Fox St Denver, CO 80204"
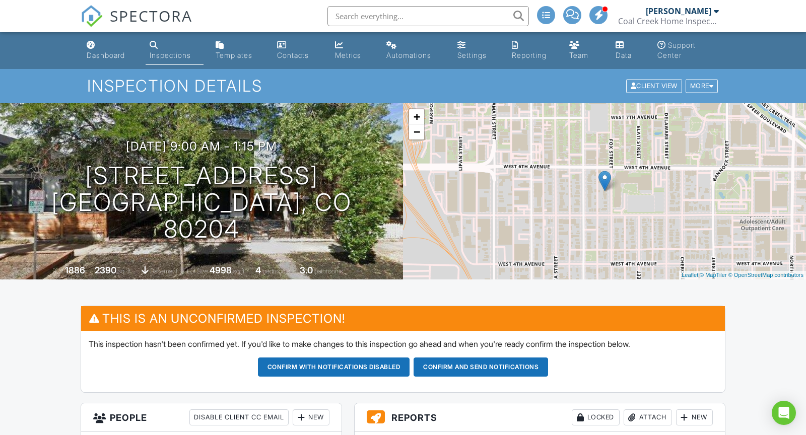
click at [18, 167] on div "08/29/2025 9:00 am - 1:15 pm 541 Fox St Denver, CO 80204" at bounding box center [201, 191] width 403 height 103
drag, startPoint x: 55, startPoint y: 152, endPoint x: 347, endPoint y: 159, distance: 291.4
click at [347, 159] on div "08/29/2025 9:00 am - 1:15 pm 541 Fox St Denver, CO 80204 Built 1886 2390 sq. ft…" at bounding box center [201, 191] width 403 height 176
copy h3 "08/29/2025 9:00 am - 1:15 pm"
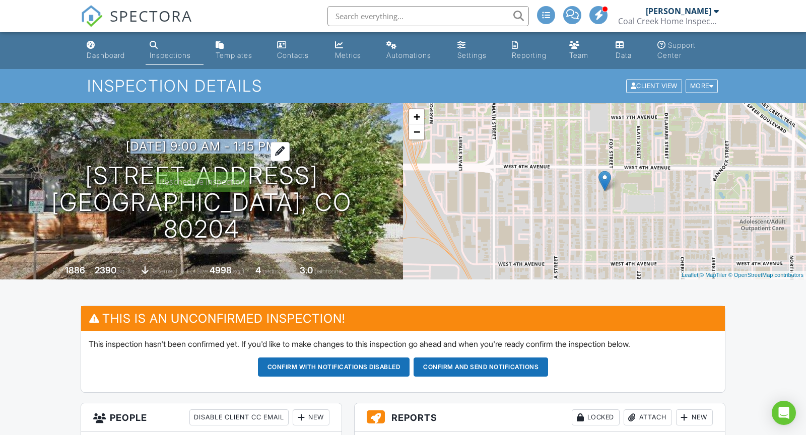
click at [290, 161] on div at bounding box center [280, 151] width 19 height 19
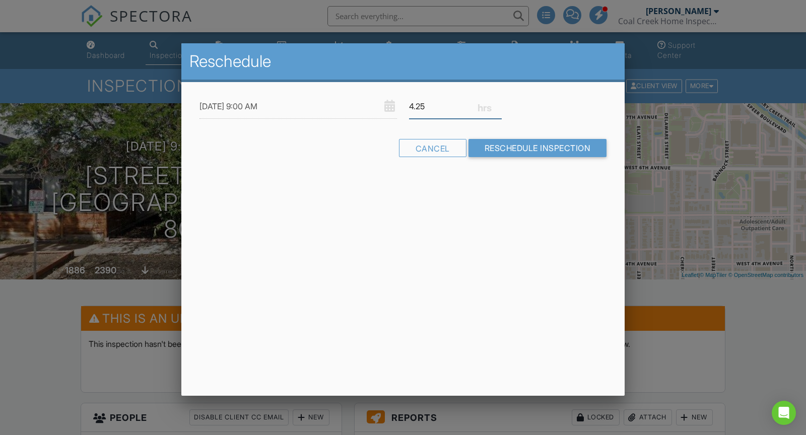
click at [444, 111] on input "4.25" at bounding box center [455, 106] width 93 height 25
type input "4.5"
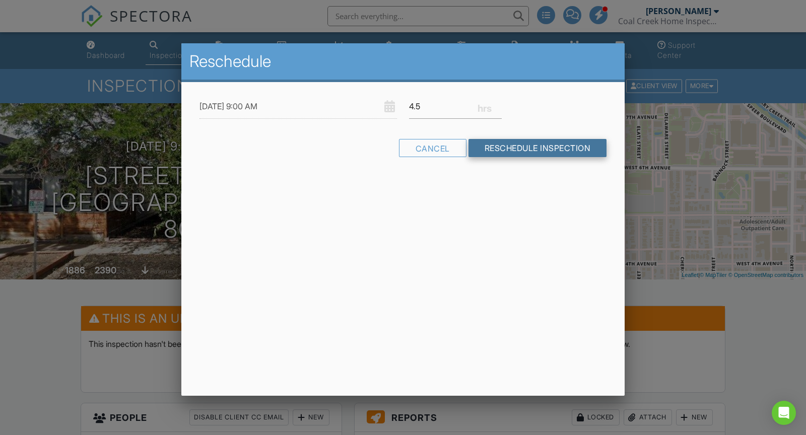
click at [510, 143] on input "Reschedule Inspection" at bounding box center [538, 148] width 139 height 18
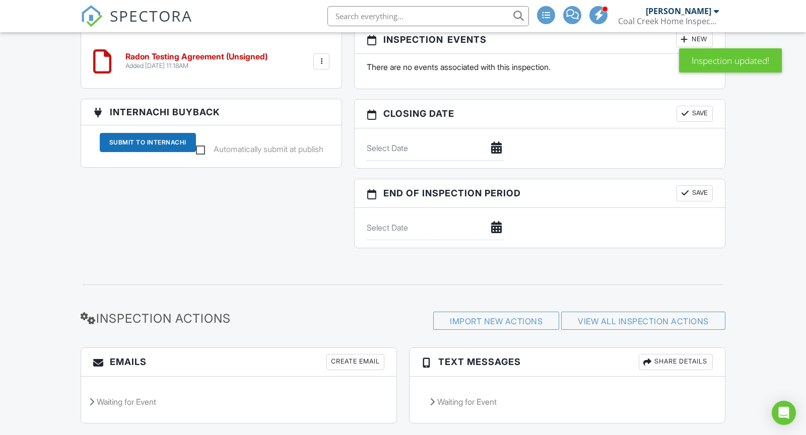
scroll to position [1226, 0]
click at [492, 160] on div at bounding box center [435, 148] width 149 height 25
click at [500, 160] on div at bounding box center [435, 148] width 149 height 25
click at [429, 160] on input "text" at bounding box center [435, 148] width 137 height 25
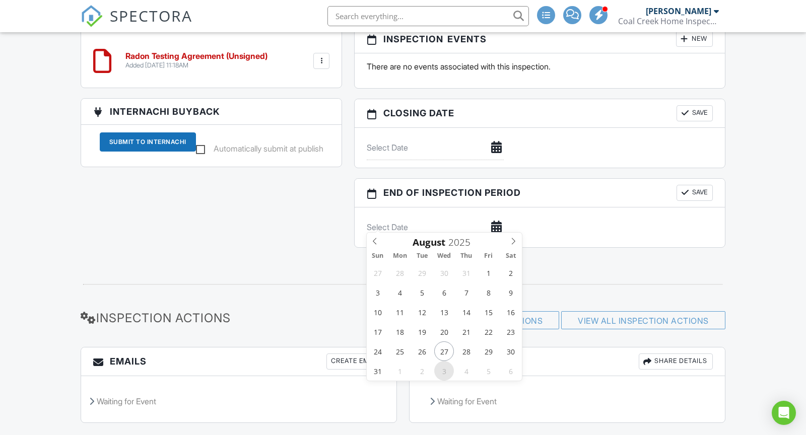
type input "[DATE]"
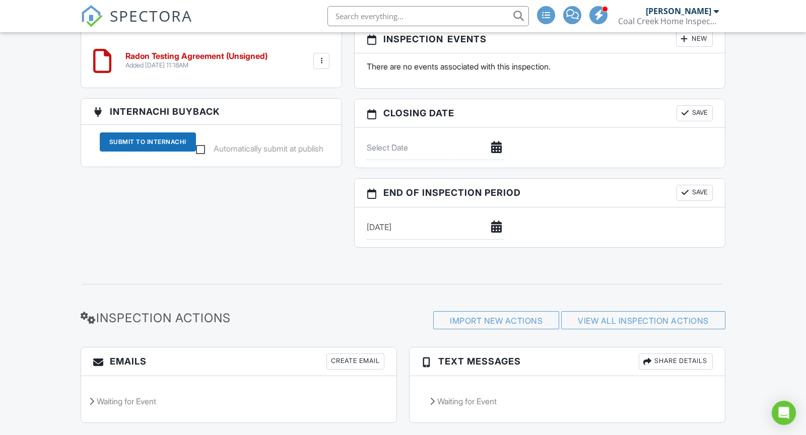
click at [701, 121] on button "Save" at bounding box center [695, 113] width 36 height 16
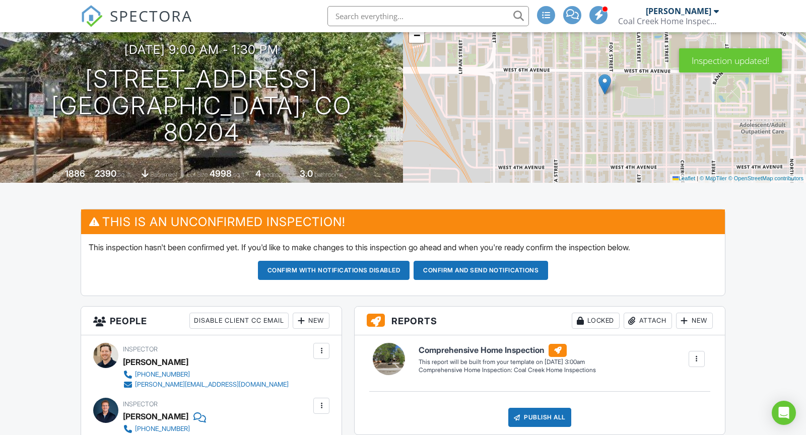
scroll to position [98, 0]
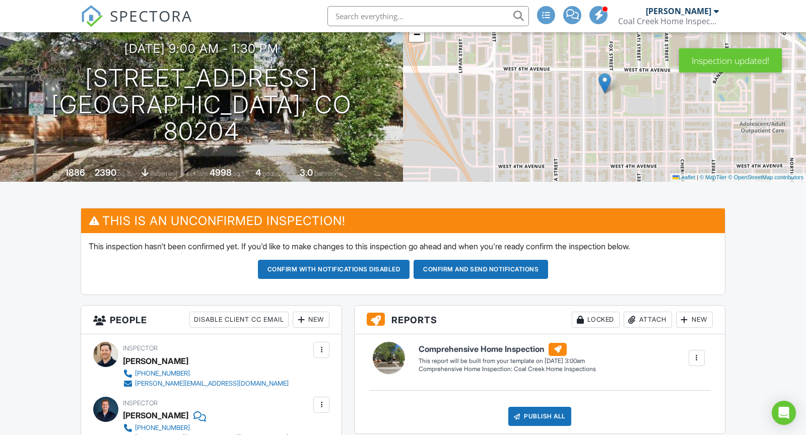
click at [410, 270] on button "Confirm and send notifications" at bounding box center [334, 269] width 152 height 19
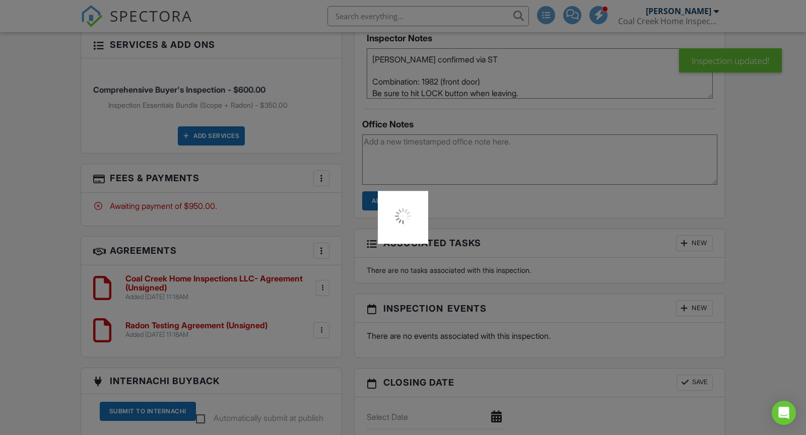
scroll to position [1114, 0]
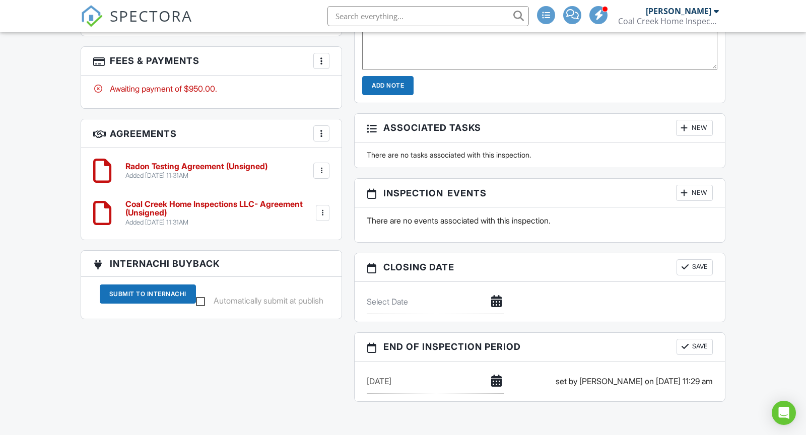
scroll to position [978, 0]
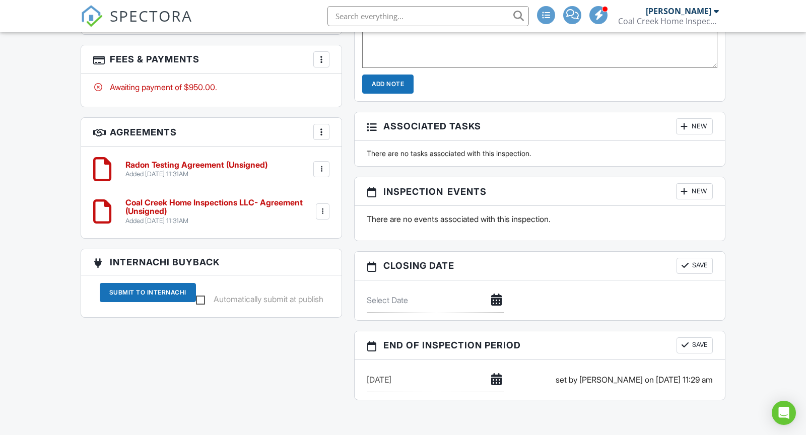
click at [691, 183] on div "New" at bounding box center [694, 191] width 37 height 16
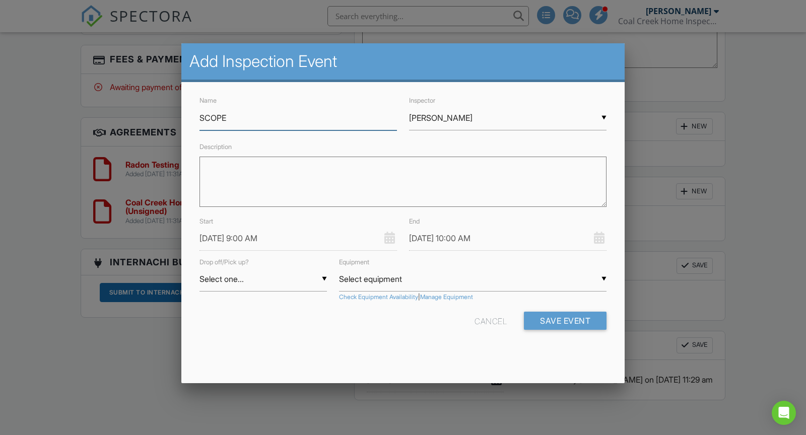
type input "SCOPE"
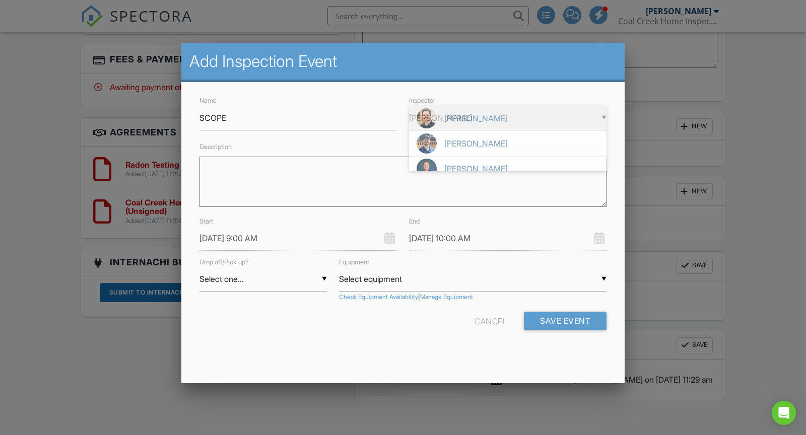
click at [431, 118] on div "▼ [PERSON_NAME] [PERSON_NAME] [PERSON_NAME] [PERSON_NAME] [PERSON_NAME] [PERSON…" at bounding box center [508, 118] width 198 height 25
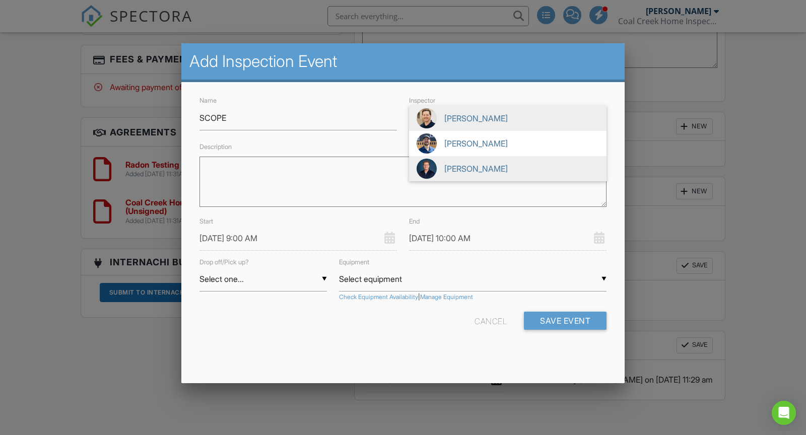
click at [439, 181] on span "[PERSON_NAME]" at bounding box center [508, 168] width 198 height 25
type input "[PERSON_NAME]"
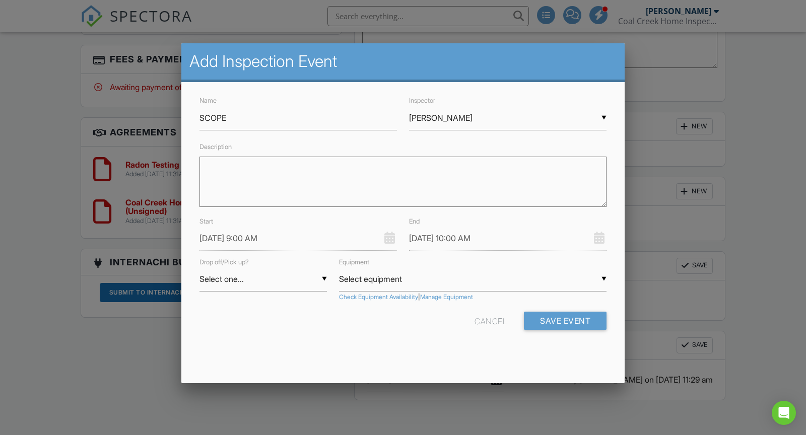
click at [368, 276] on div "▼ Select equipment Select equipment Radon Device #1 (S/N: 2700020944) Radon Dev…" at bounding box center [473, 279] width 268 height 25
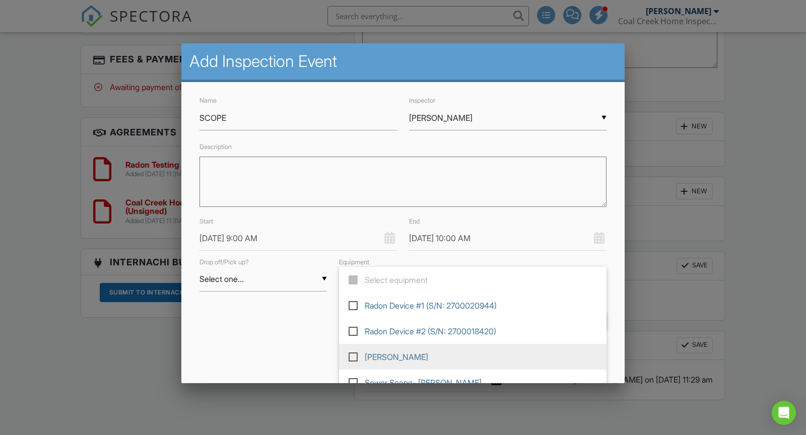
scroll to position [13, 0]
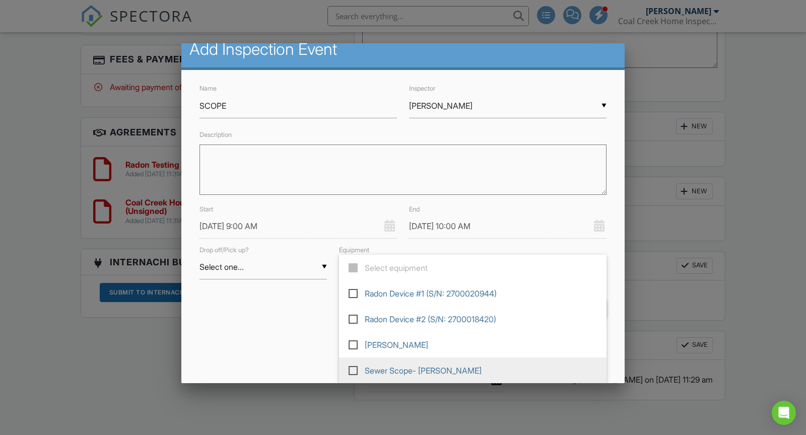
click at [372, 369] on span "Sewer Scope- [PERSON_NAME]" at bounding box center [473, 371] width 268 height 26
type input "Sewer Scope- [PERSON_NAME]"
checkbox input "true"
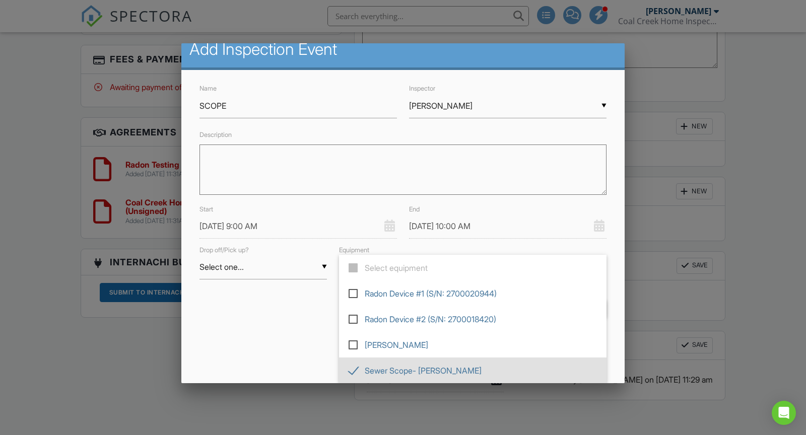
click at [289, 322] on div "Cancel Save Event" at bounding box center [403, 313] width 419 height 26
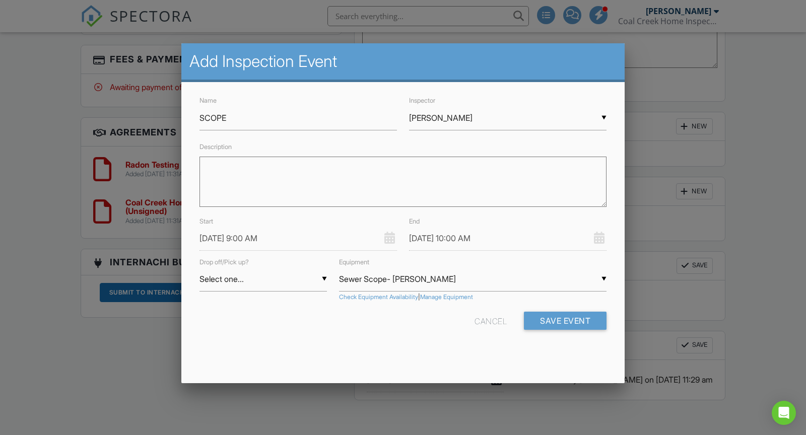
scroll to position [0, 0]
click at [582, 323] on button "Save Event" at bounding box center [565, 321] width 83 height 18
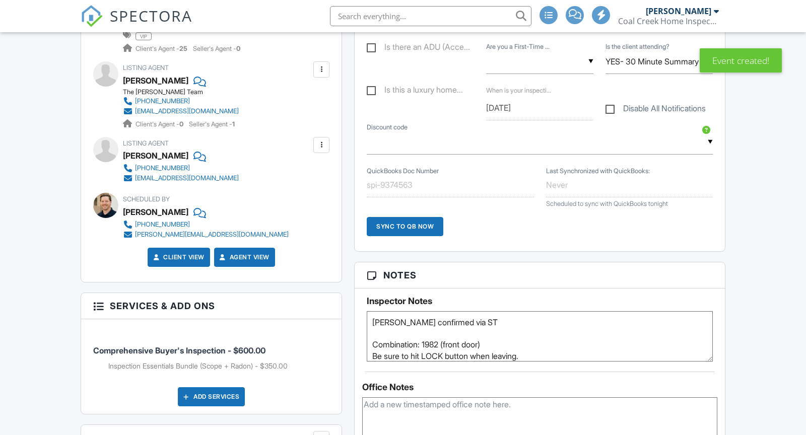
scroll to position [5, 0]
click at [517, 398] on textarea at bounding box center [539, 423] width 355 height 50
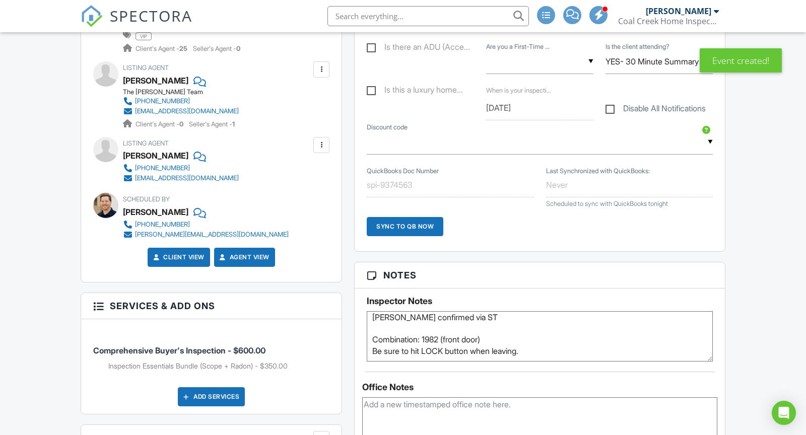
type textarea "S"
click at [392, 398] on textarea "Radon TBD- Protect Environmental" at bounding box center [539, 423] width 355 height 50
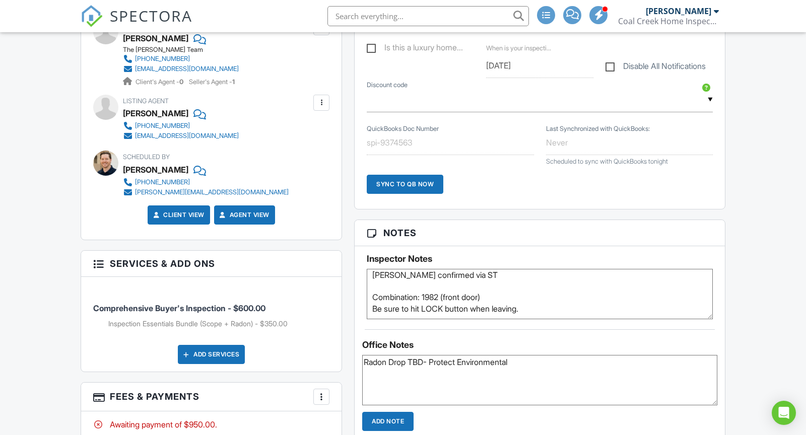
scroll to position [648, 0]
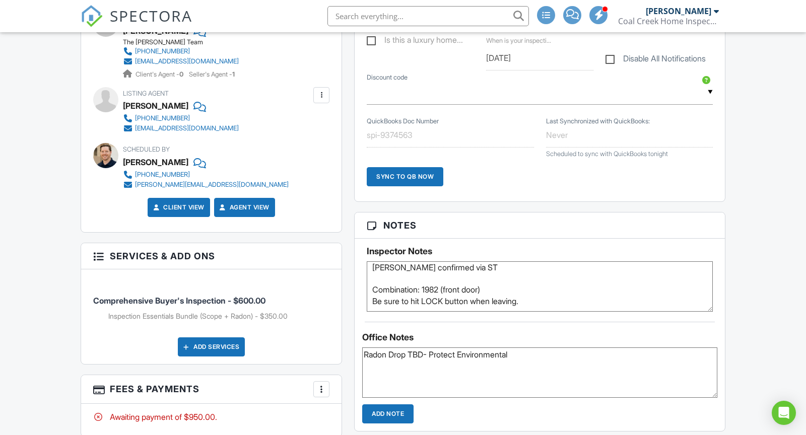
click at [432, 352] on textarea "Radon Drop TBD- Protect Environmental" at bounding box center [539, 373] width 355 height 50
click at [555, 350] on textarea "Radon Drop TBD- Protect Environmental" at bounding box center [539, 373] width 355 height 50
type textarea "Radon Drop TBD- Protect Environmental"
click at [378, 413] on input "Add Note" at bounding box center [387, 414] width 51 height 19
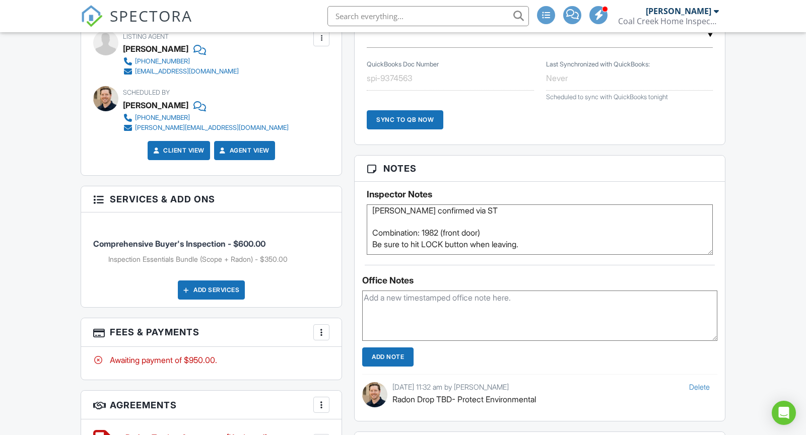
scroll to position [706, 0]
